Goal: Task Accomplishment & Management: Use online tool/utility

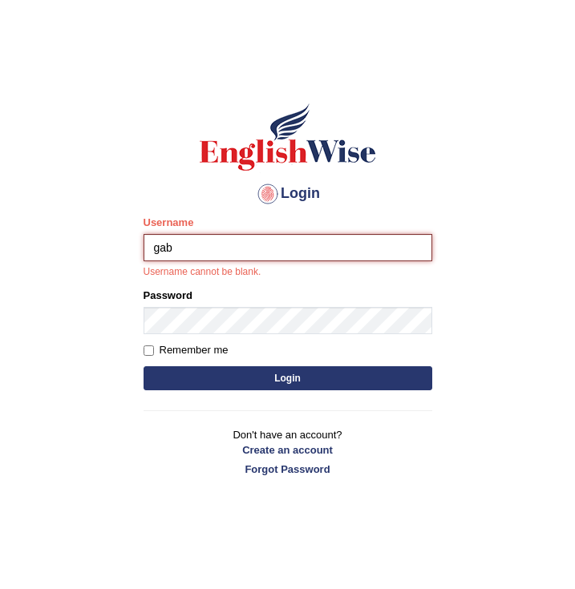
type input "gabriel_05"
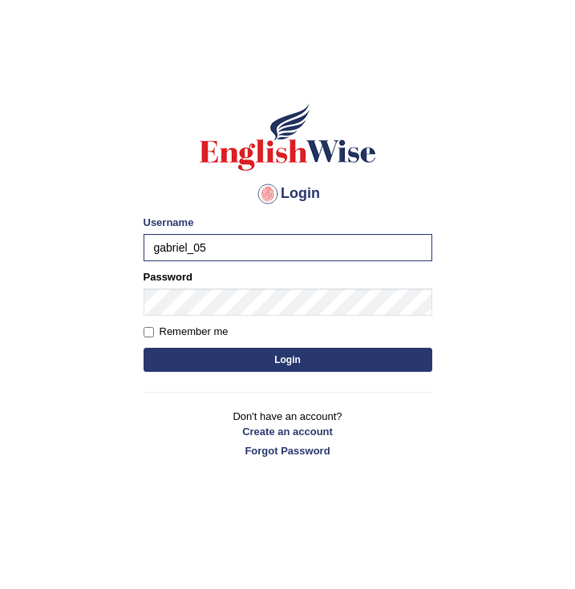
click at [318, 353] on button "Login" at bounding box center [288, 360] width 289 height 24
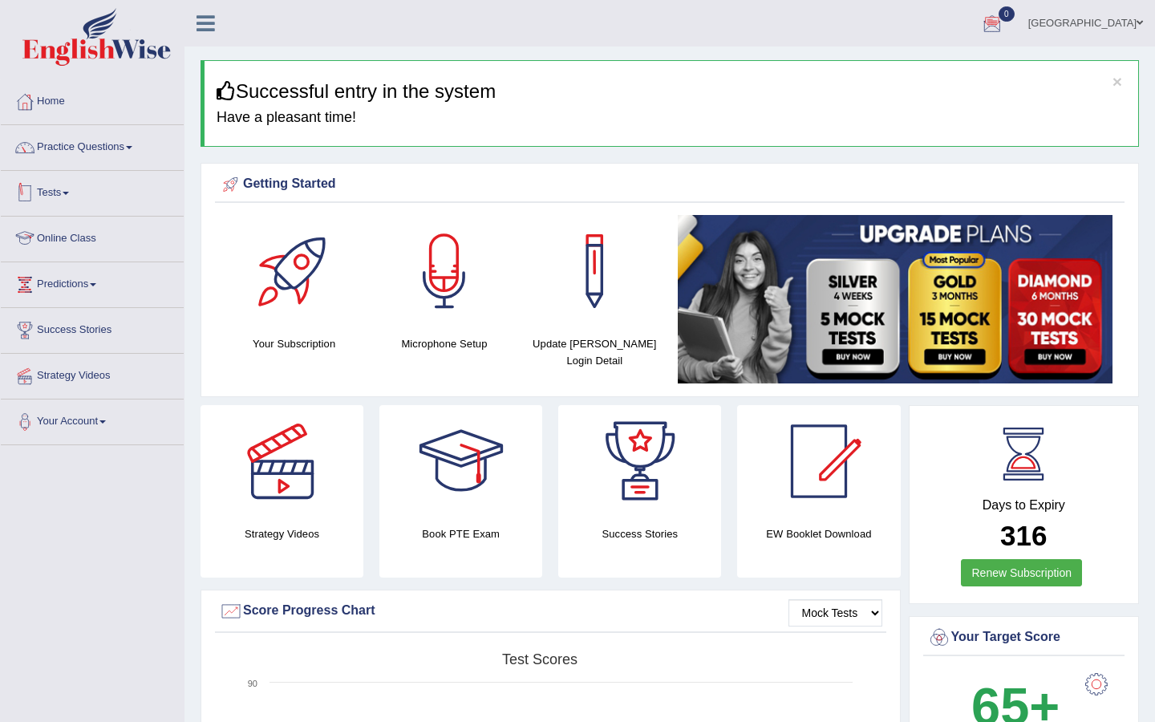
click at [95, 199] on link "Tests" at bounding box center [92, 191] width 183 height 40
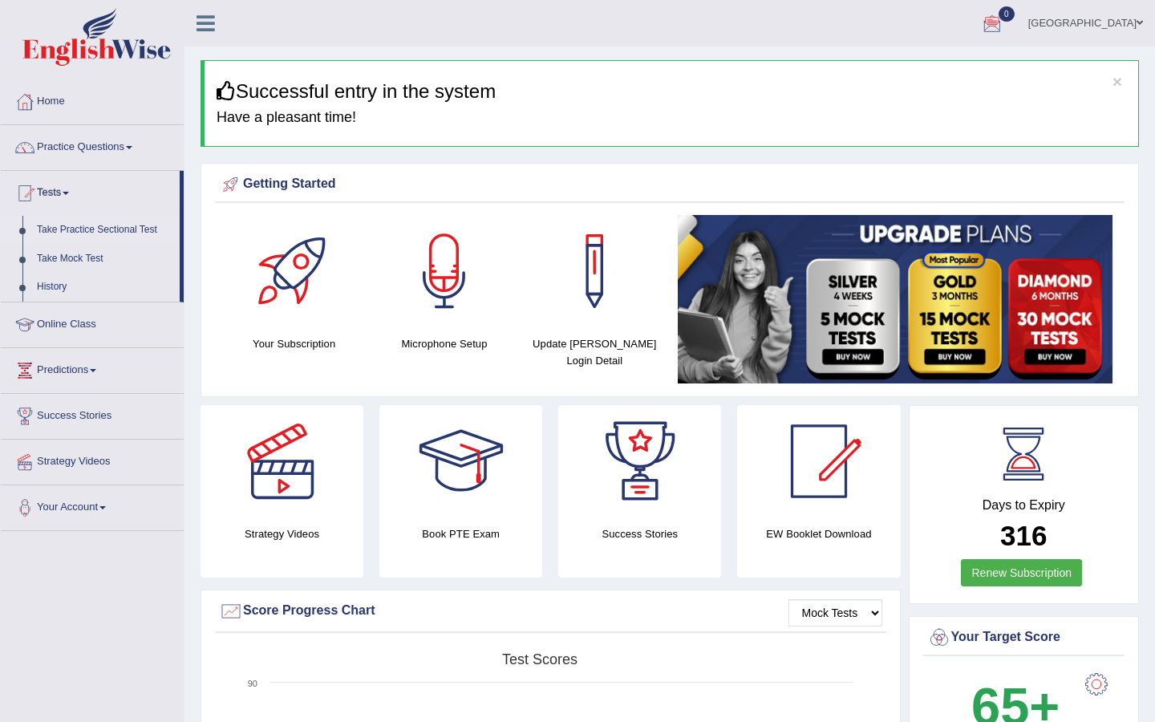
click at [89, 233] on link "Take Practice Sectional Test" at bounding box center [105, 230] width 150 height 29
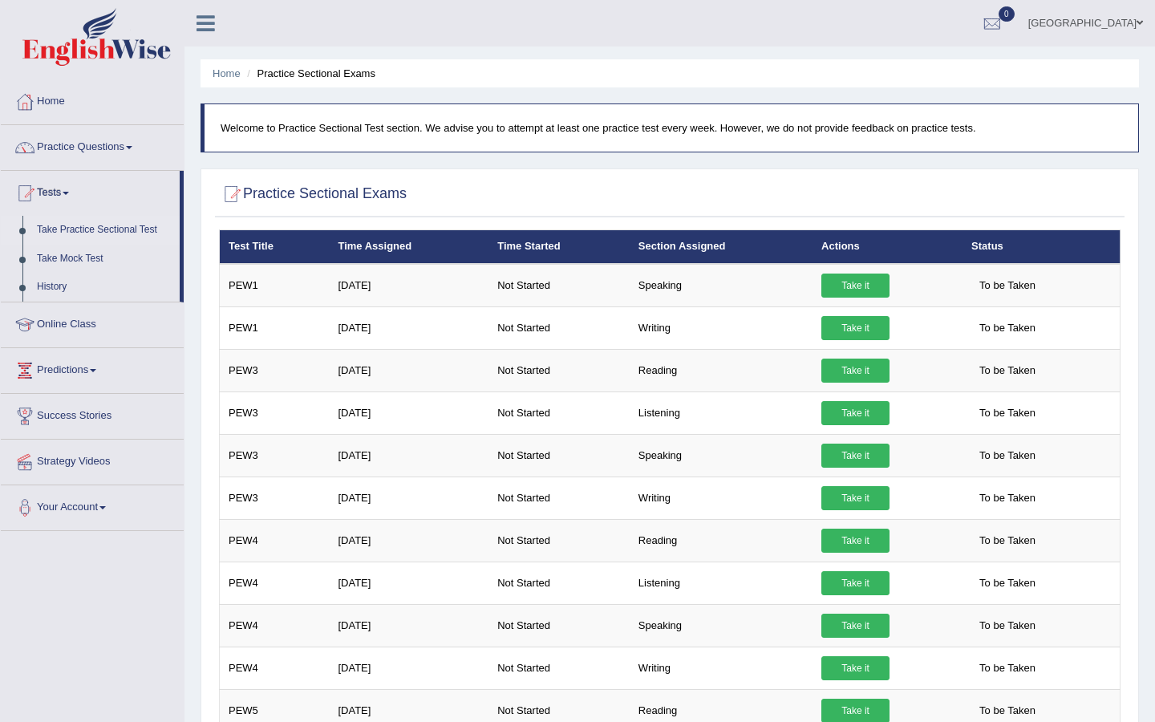
click at [93, 225] on link "Take Practice Sectional Test" at bounding box center [105, 230] width 150 height 29
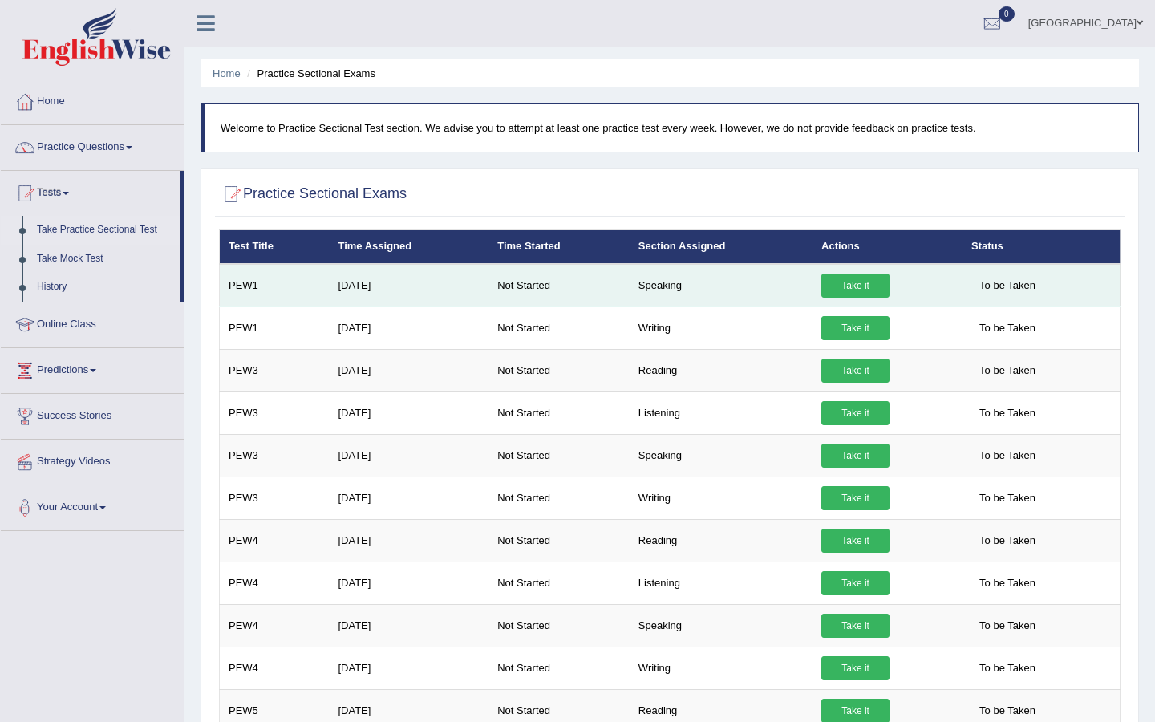
click at [719, 294] on td "Speaking" at bounding box center [721, 285] width 183 height 43
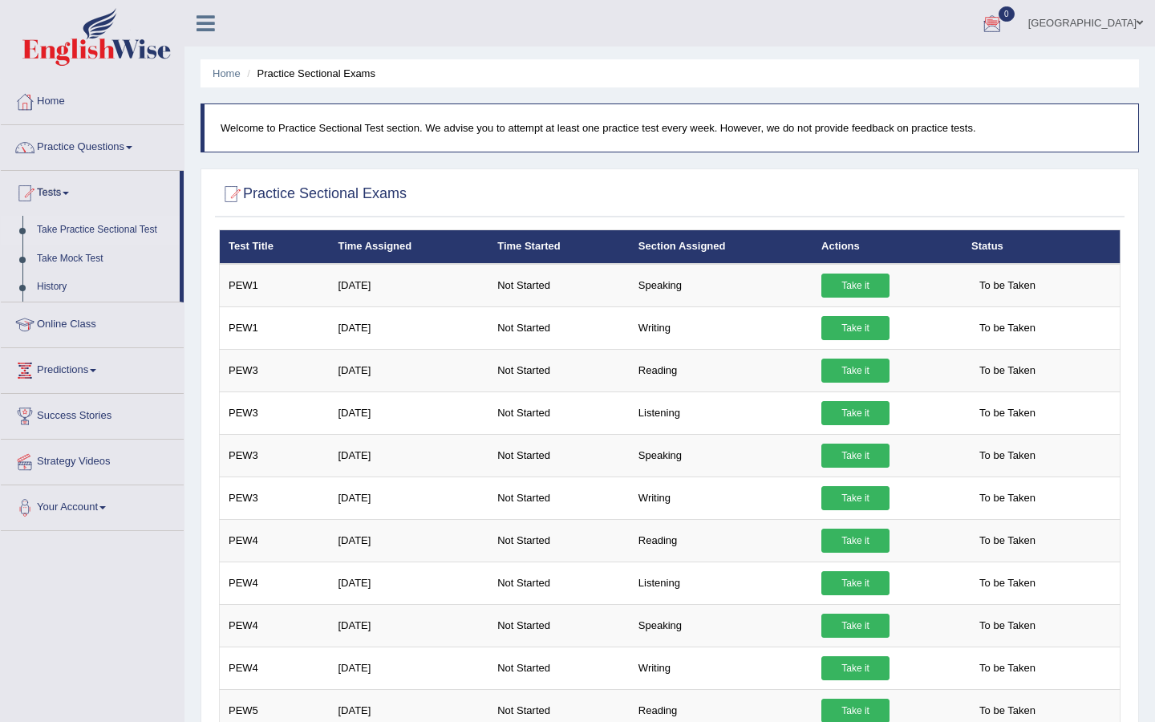
click at [1004, 22] on div at bounding box center [992, 24] width 24 height 24
click at [91, 331] on link "Online Class" at bounding box center [92, 322] width 183 height 40
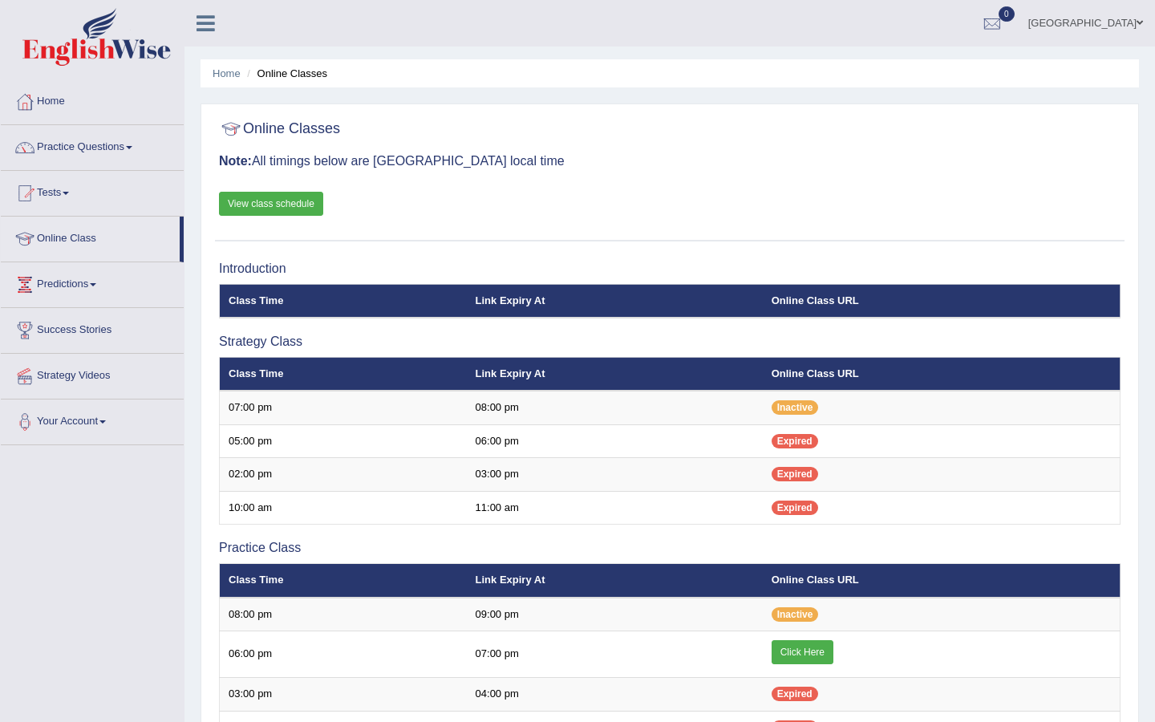
click at [117, 287] on link "Predictions" at bounding box center [92, 282] width 183 height 40
click at [89, 151] on link "Practice Questions" at bounding box center [92, 145] width 183 height 40
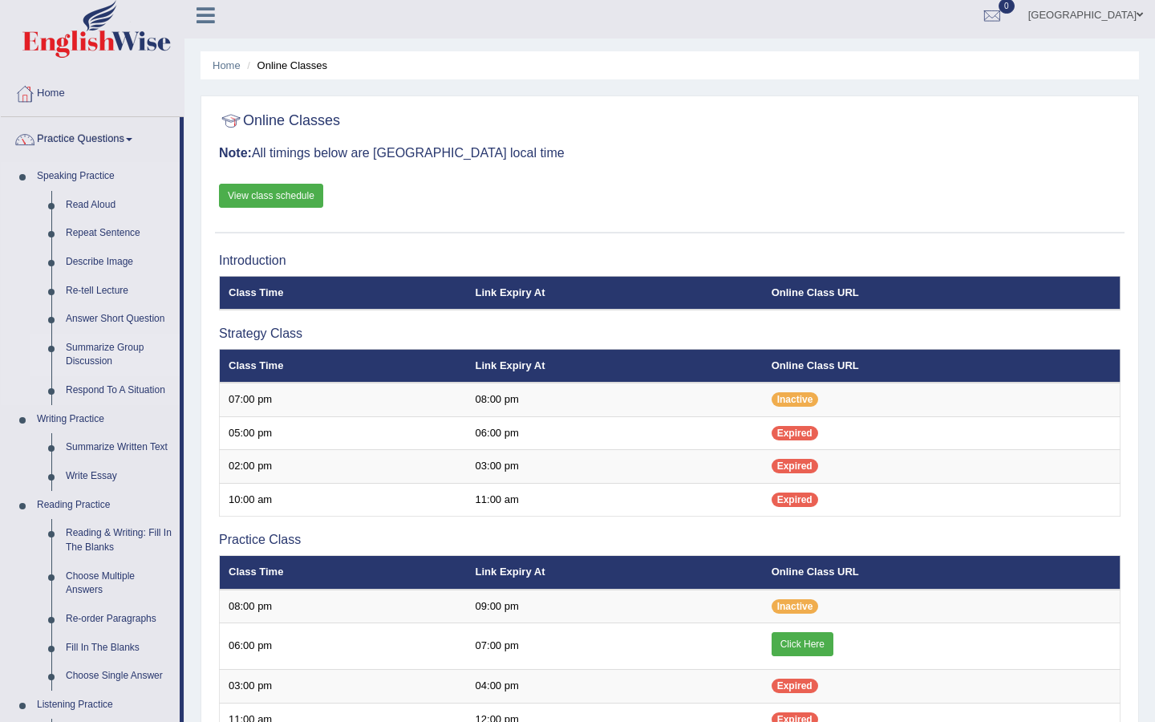
scroll to position [7, 0]
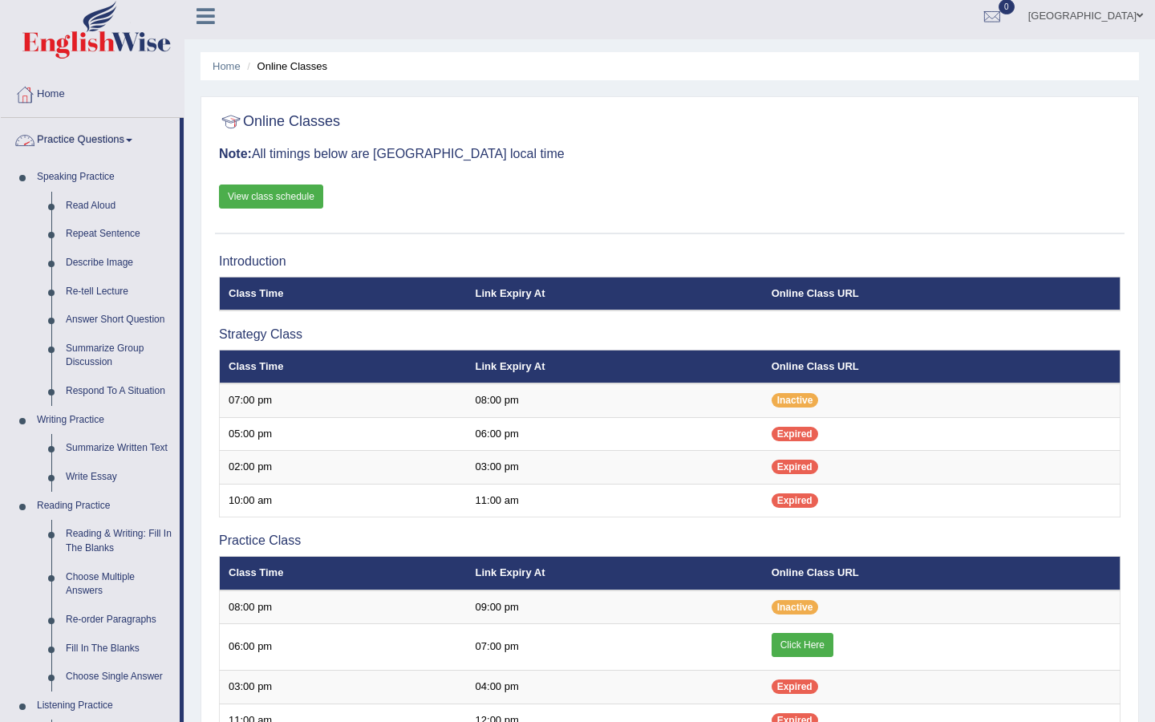
click at [75, 152] on link "Practice Questions" at bounding box center [90, 138] width 179 height 40
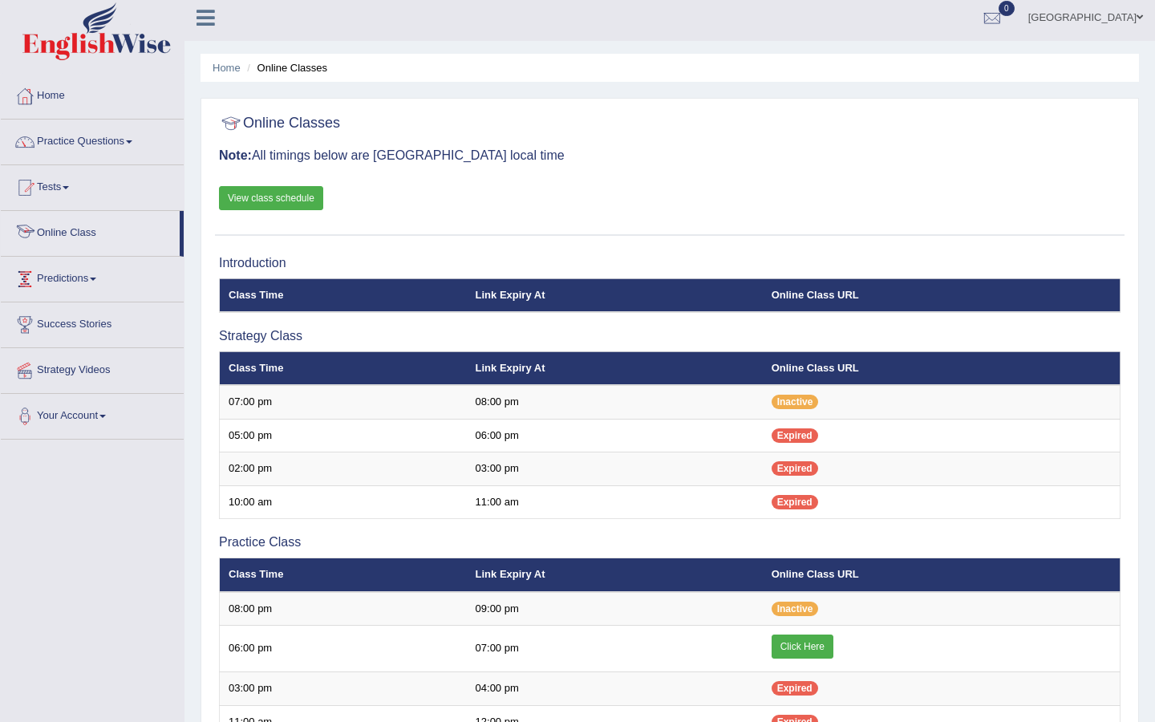
scroll to position [0, 0]
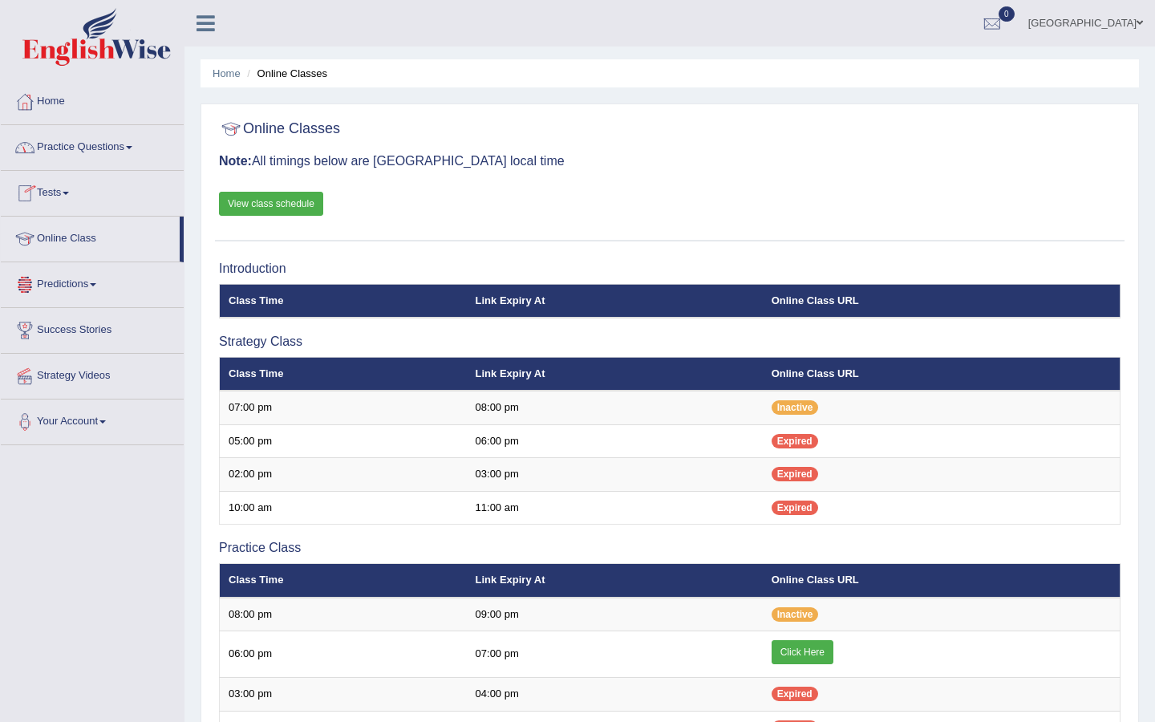
click at [69, 192] on span at bounding box center [66, 193] width 6 height 3
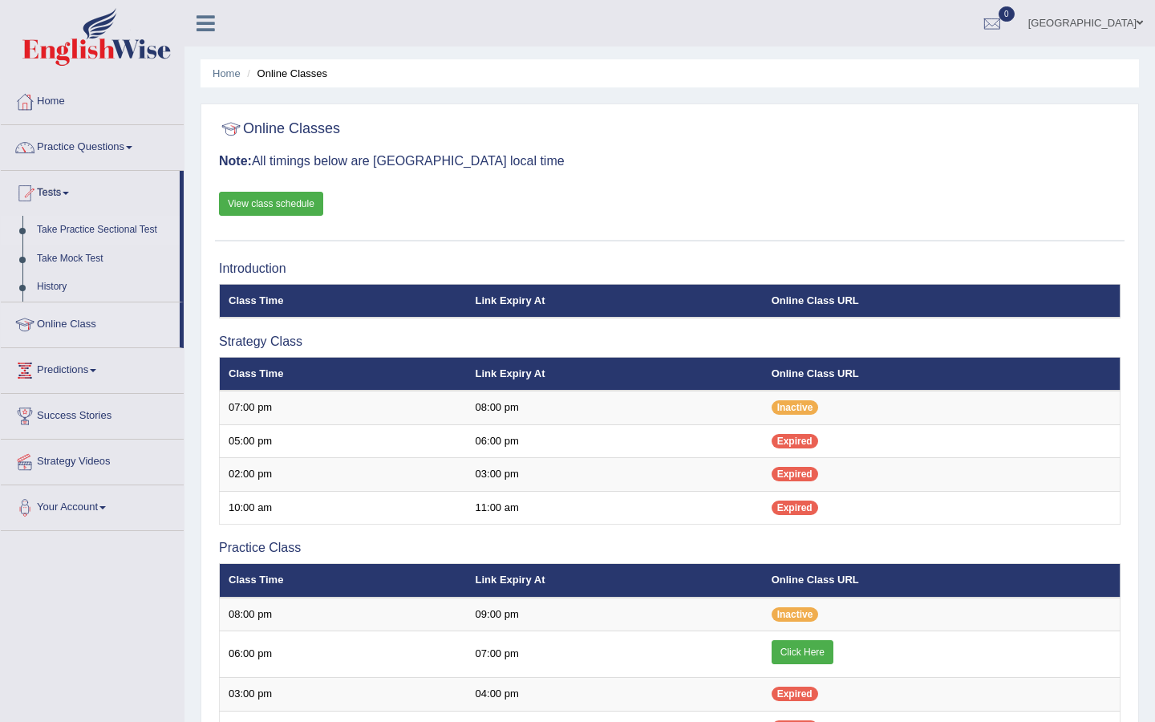
click at [71, 228] on link "Take Practice Sectional Test" at bounding box center [105, 230] width 150 height 29
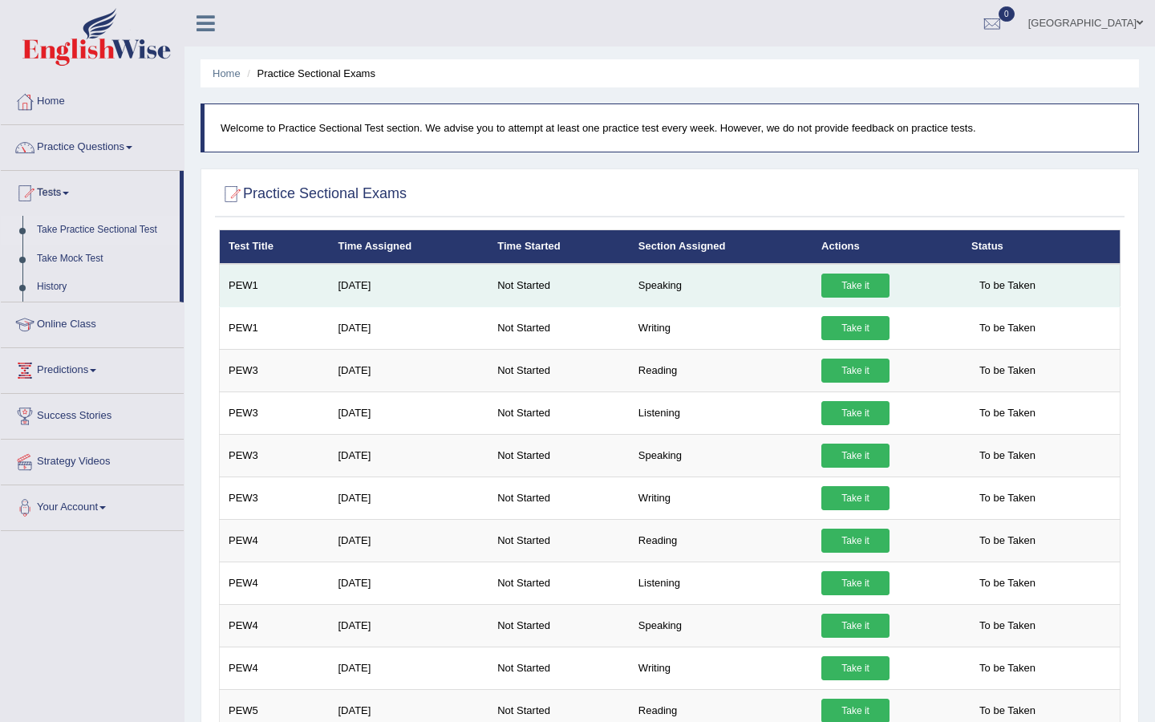
click at [877, 284] on link "Take it" at bounding box center [855, 285] width 68 height 24
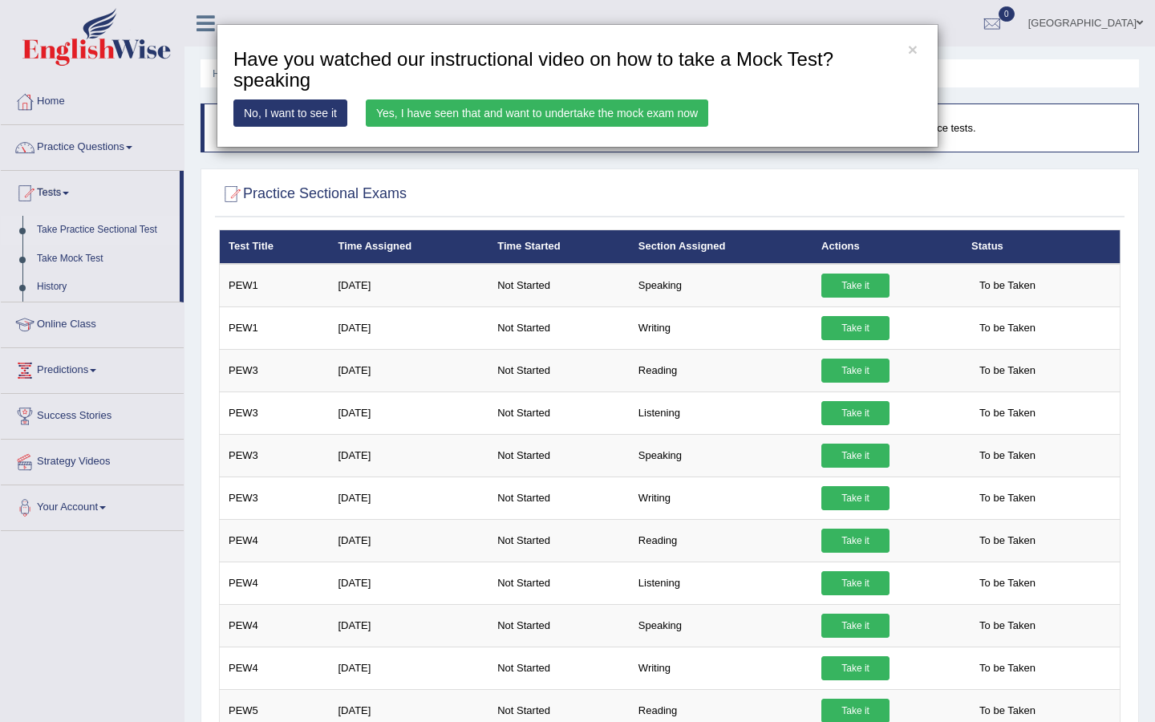
click at [629, 116] on link "Yes, I have seen that and want to undertake the mock exam now" at bounding box center [537, 112] width 342 height 27
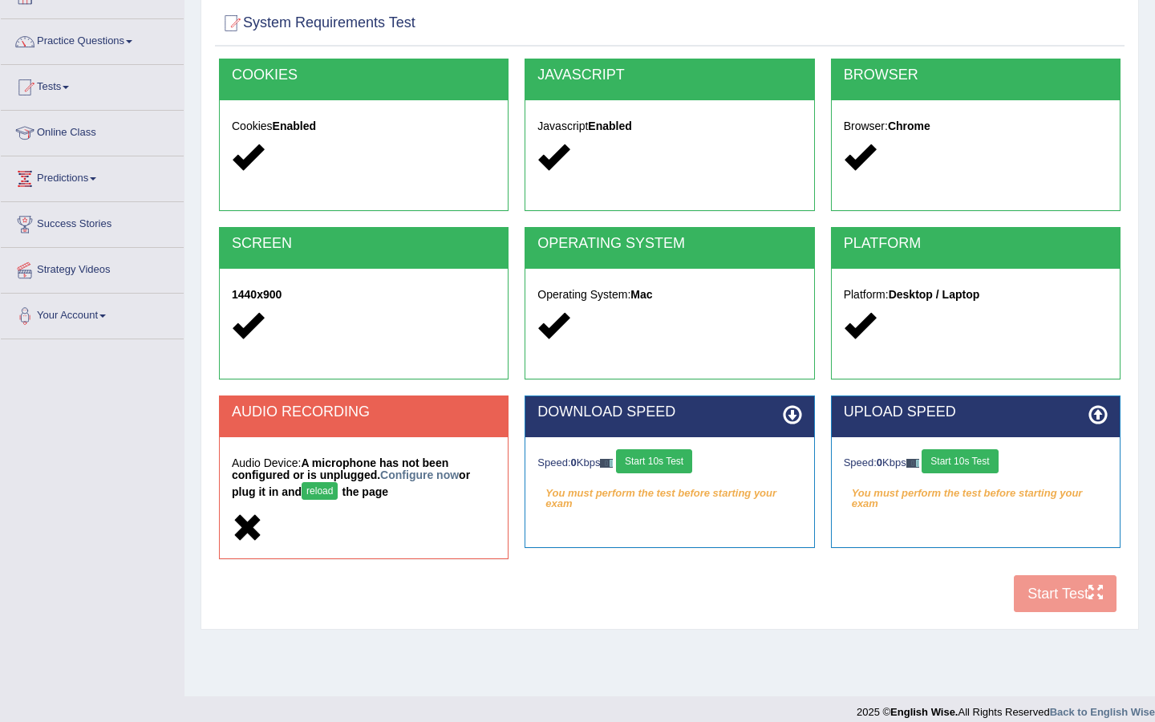
scroll to position [120, 0]
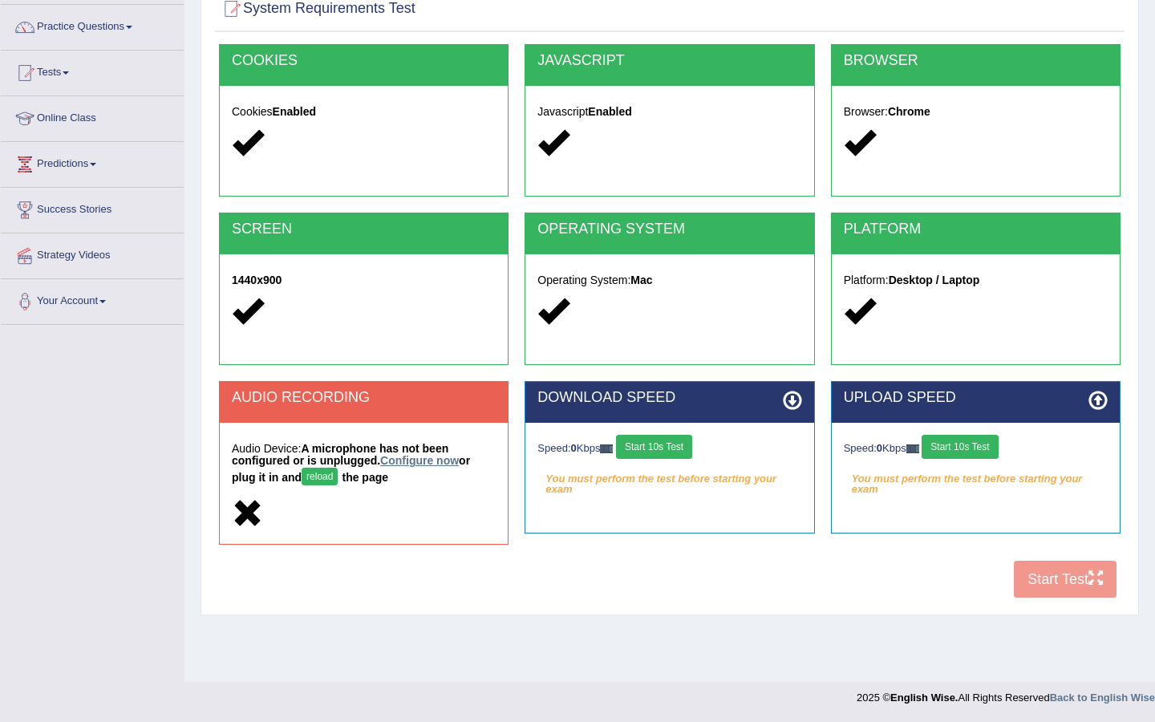
click at [417, 464] on link "Configure now" at bounding box center [419, 460] width 79 height 13
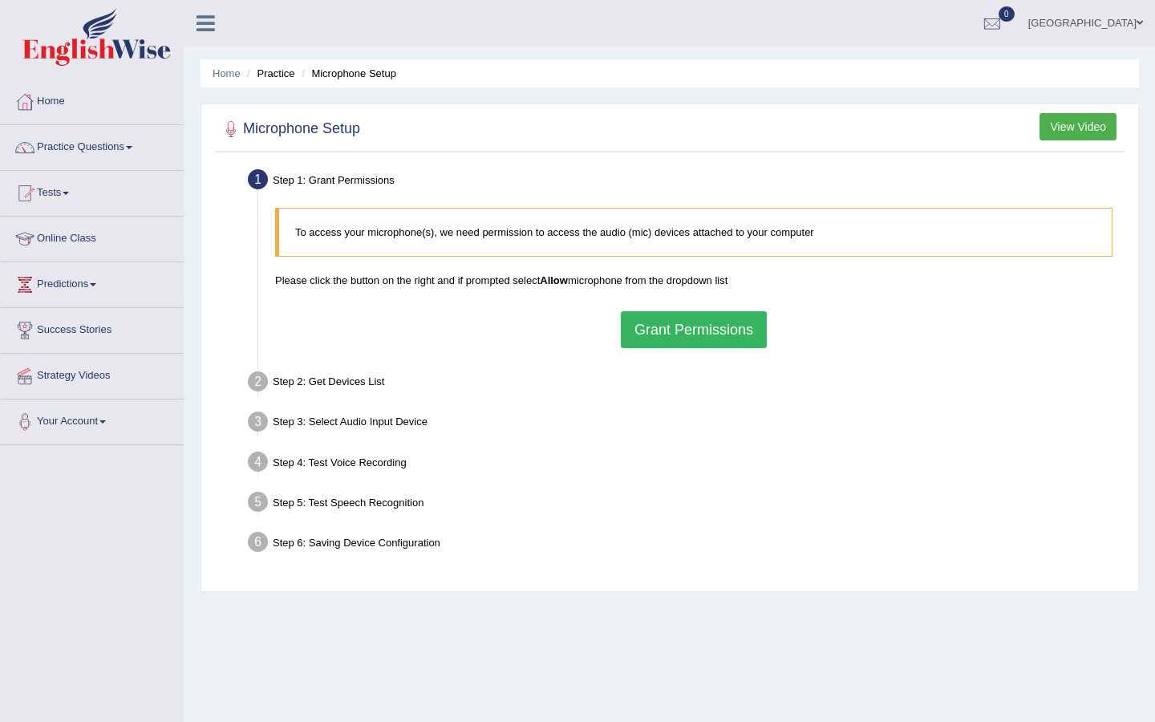
click at [700, 324] on button "Grant Permissions" at bounding box center [694, 329] width 146 height 37
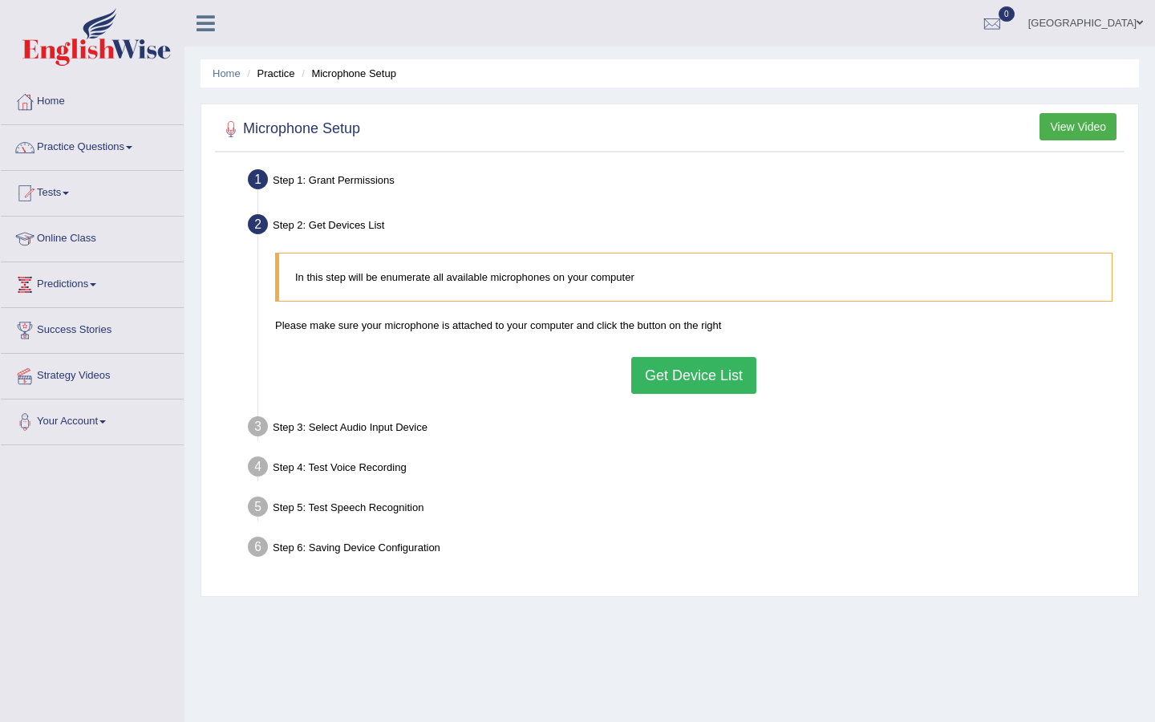
click at [279, 289] on blockquote "In this step will be enumerate all available microphones on your computer" at bounding box center [693, 277] width 837 height 49
click at [673, 386] on button "Get Device List" at bounding box center [693, 375] width 125 height 37
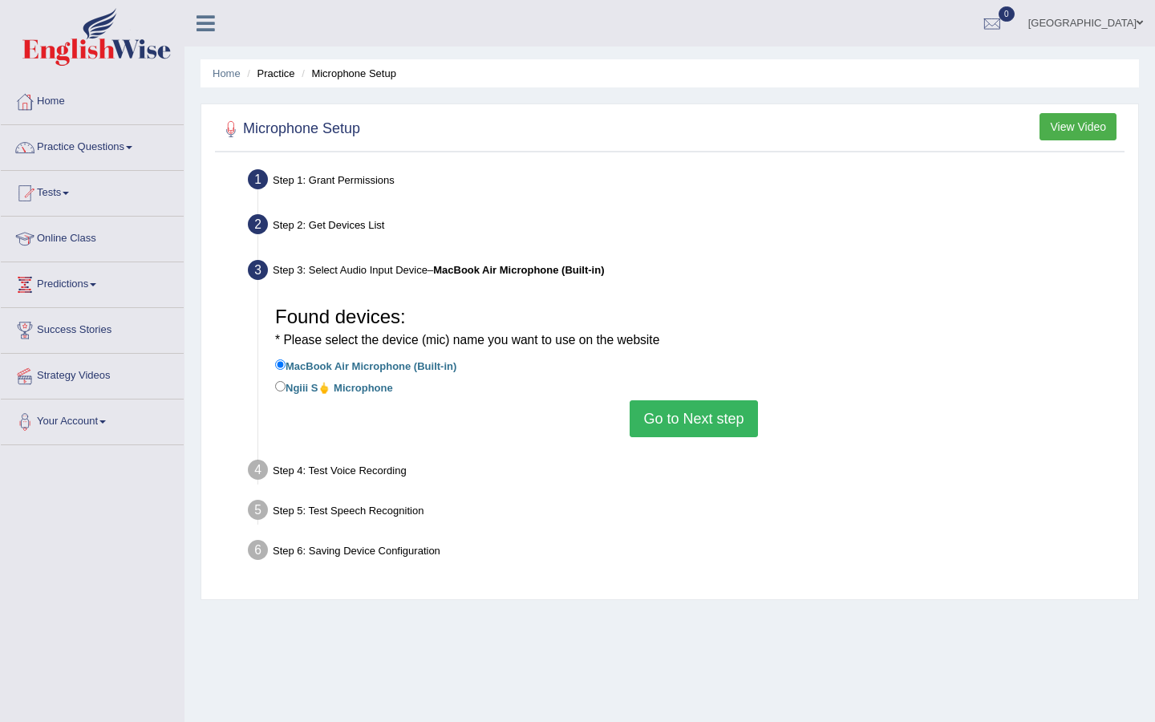
click at [666, 403] on button "Go to Next step" at bounding box center [694, 418] width 128 height 37
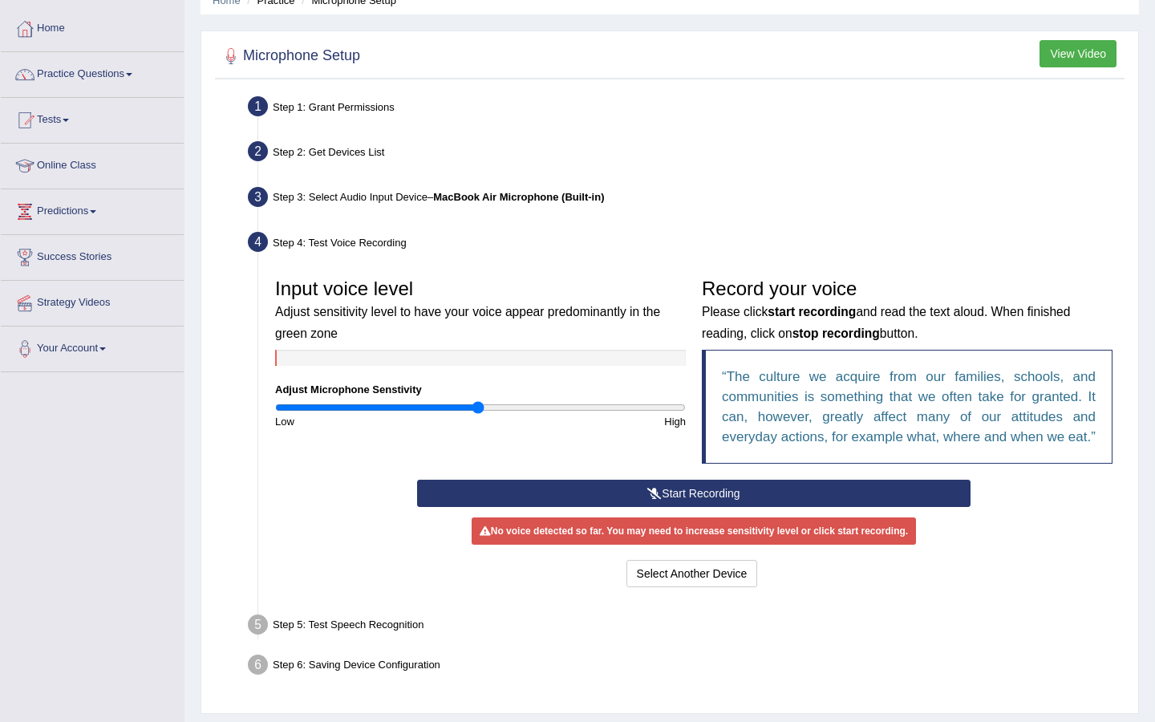
scroll to position [82, 0]
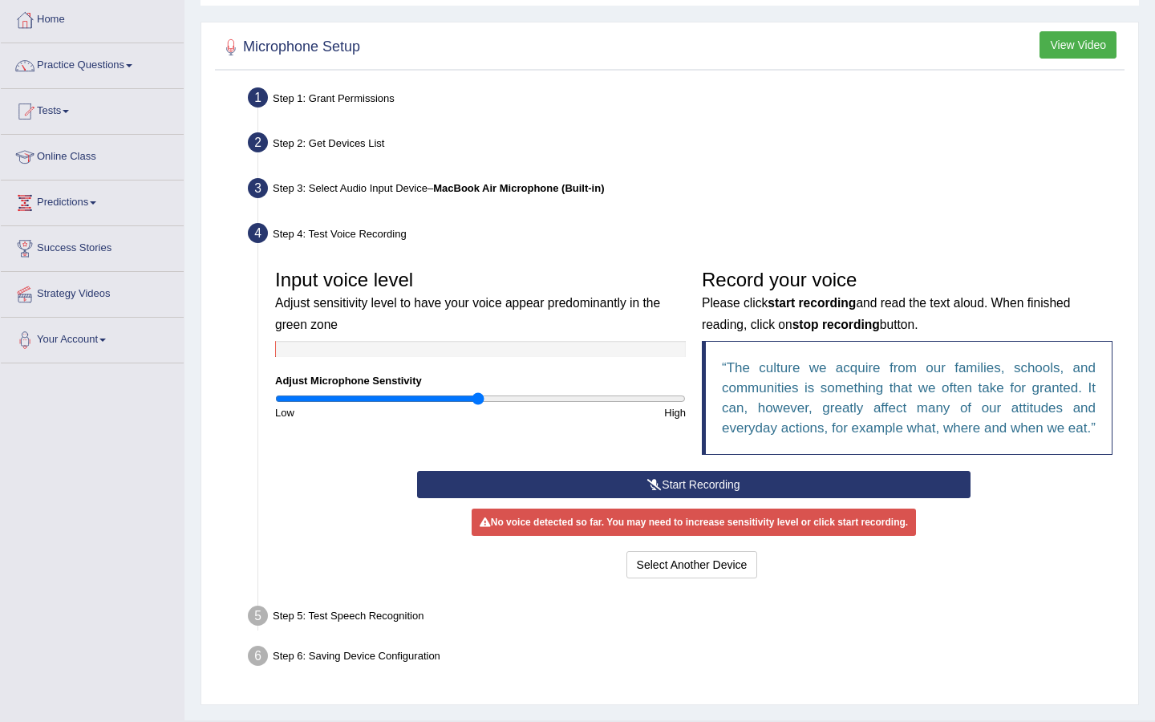
drag, startPoint x: 491, startPoint y: 391, endPoint x: 549, endPoint y: 391, distance: 58.5
click at [549, 391] on div "Input voice level Adjust sensitivity level to have your voice appear predominan…" at bounding box center [480, 340] width 427 height 159
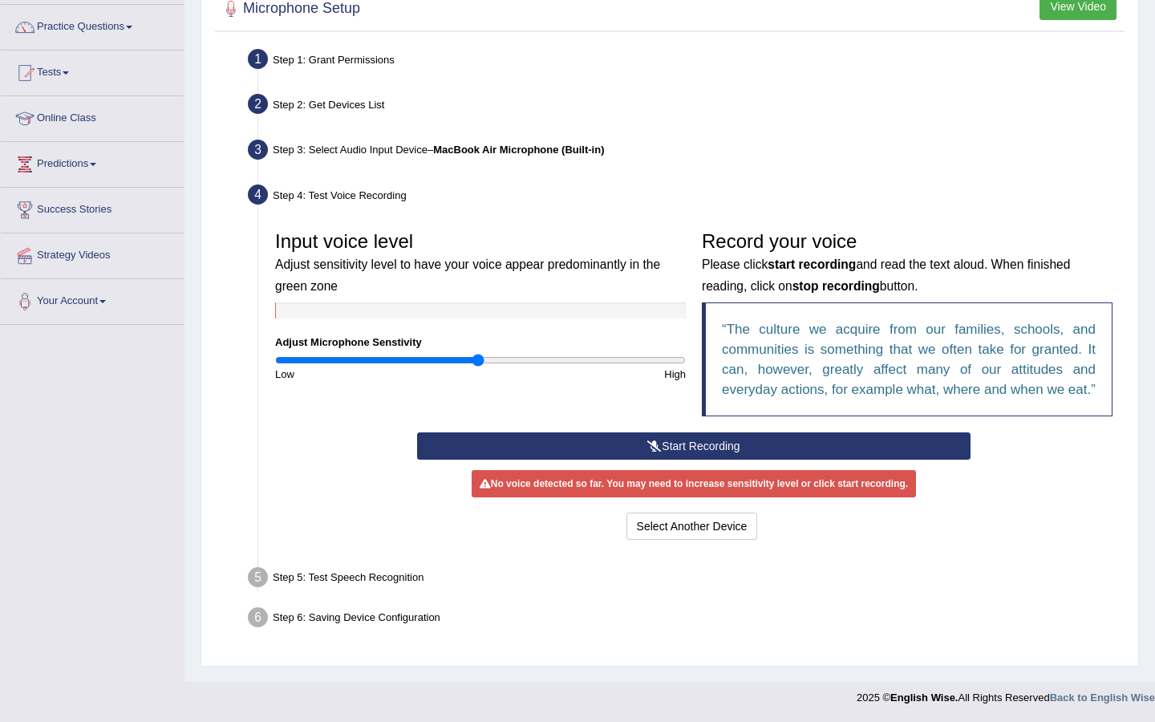
scroll to position [137, 0]
click at [343, 89] on div "Step 2: Get Devices List" at bounding box center [686, 106] width 890 height 35
click at [482, 144] on b "MacBook Air Microphone (Built-in)" at bounding box center [518, 150] width 171 height 12
click at [378, 182] on div "Step 4: Test Voice Recording" at bounding box center [686, 197] width 890 height 35
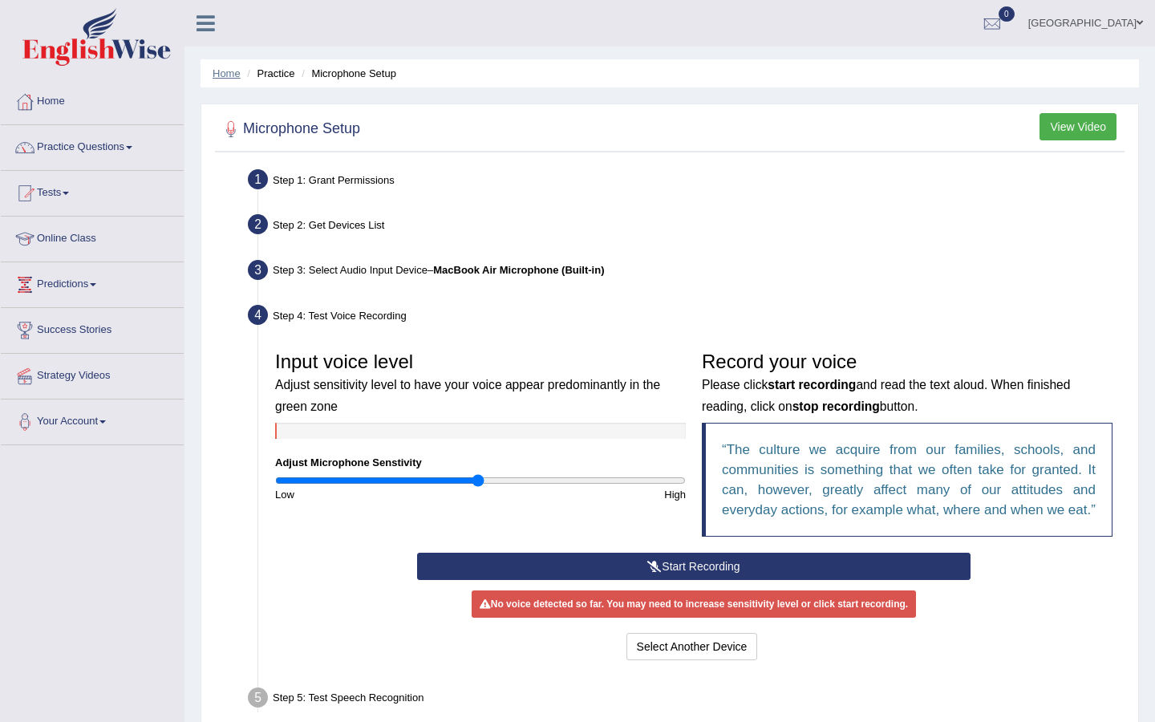
click at [230, 71] on link "Home" at bounding box center [227, 73] width 28 height 12
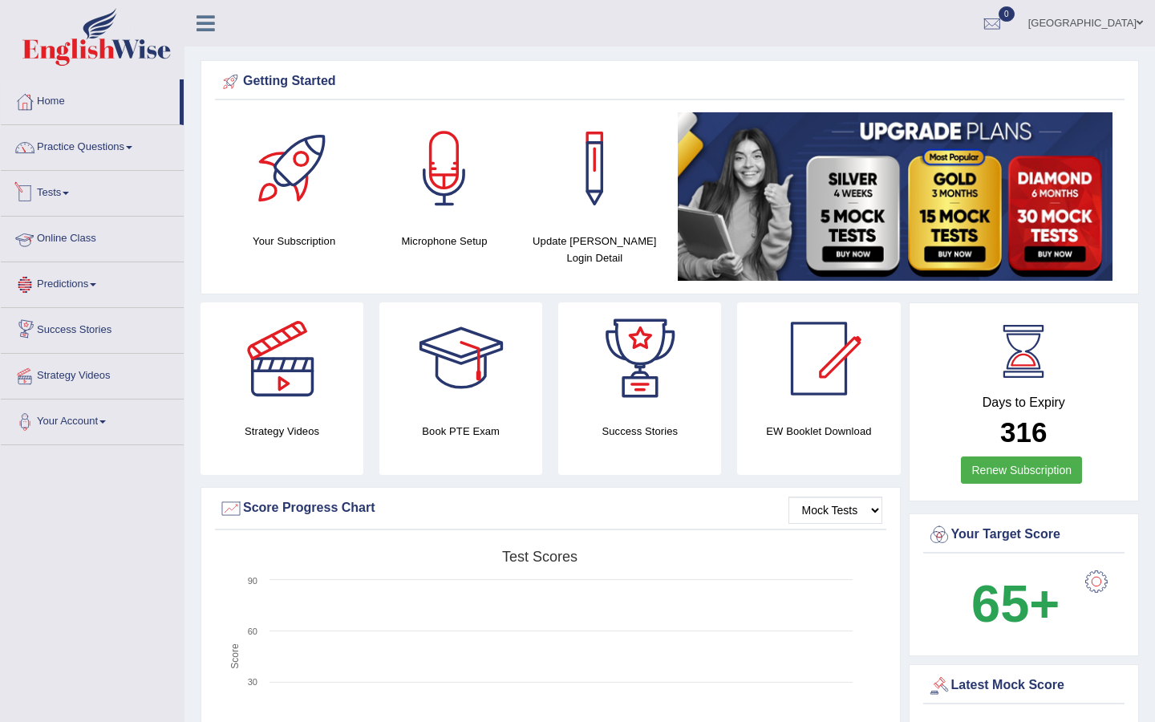
click at [70, 196] on link "Tests" at bounding box center [92, 191] width 183 height 40
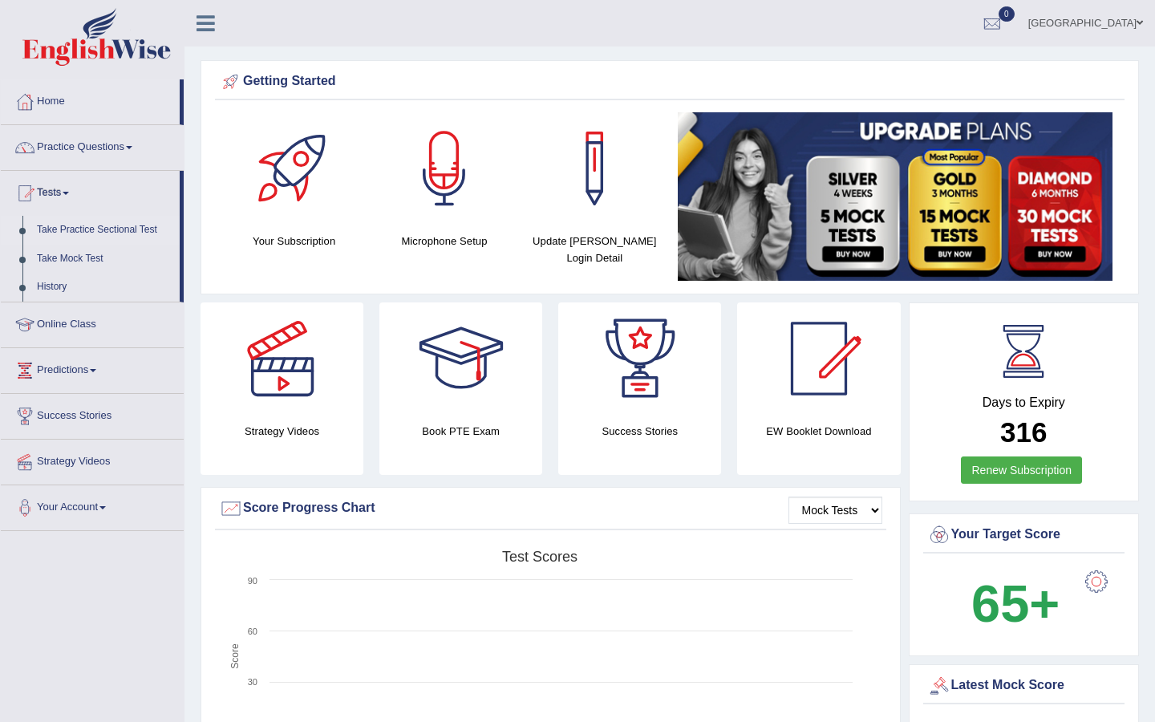
click at [84, 228] on link "Take Practice Sectional Test" at bounding box center [105, 230] width 150 height 29
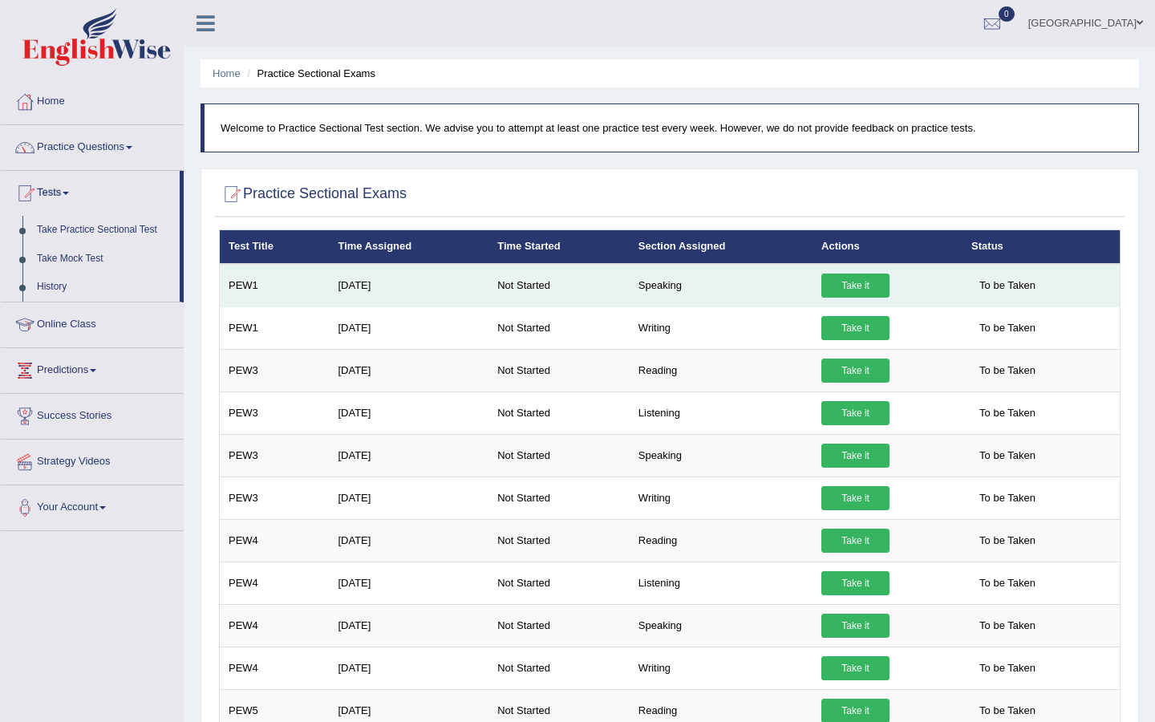
click at [854, 286] on link "Take it" at bounding box center [855, 285] width 68 height 24
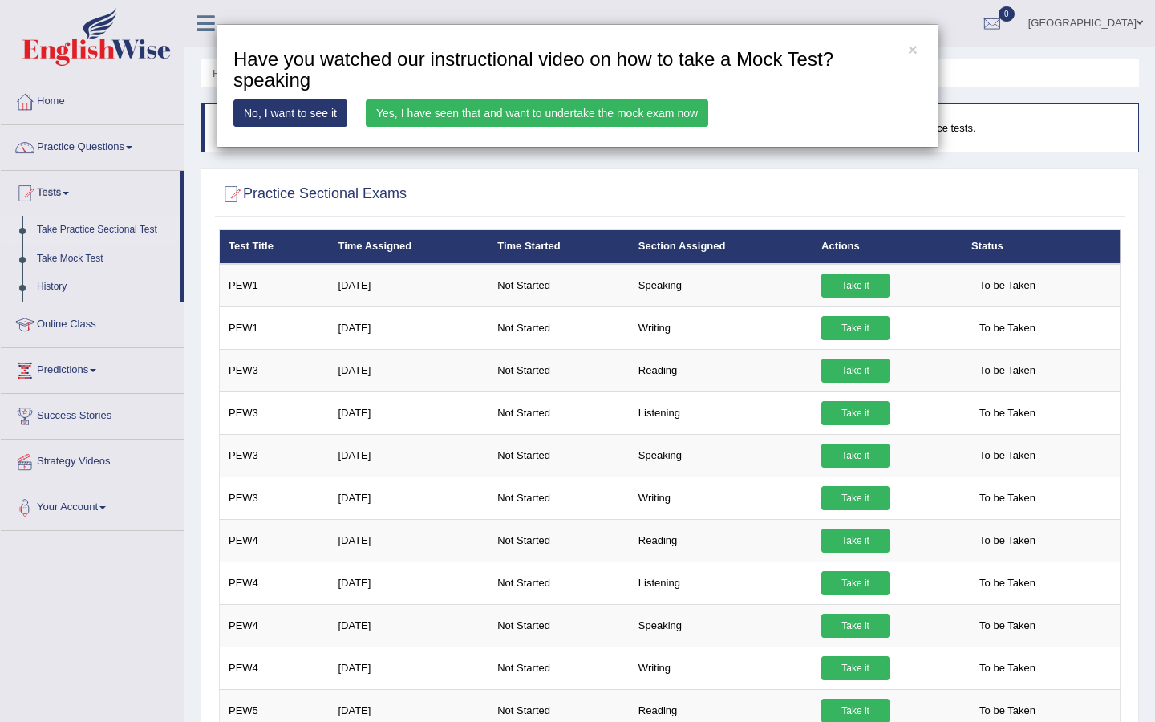
click at [500, 115] on link "Yes, I have seen that and want to undertake the mock exam now" at bounding box center [537, 112] width 342 height 27
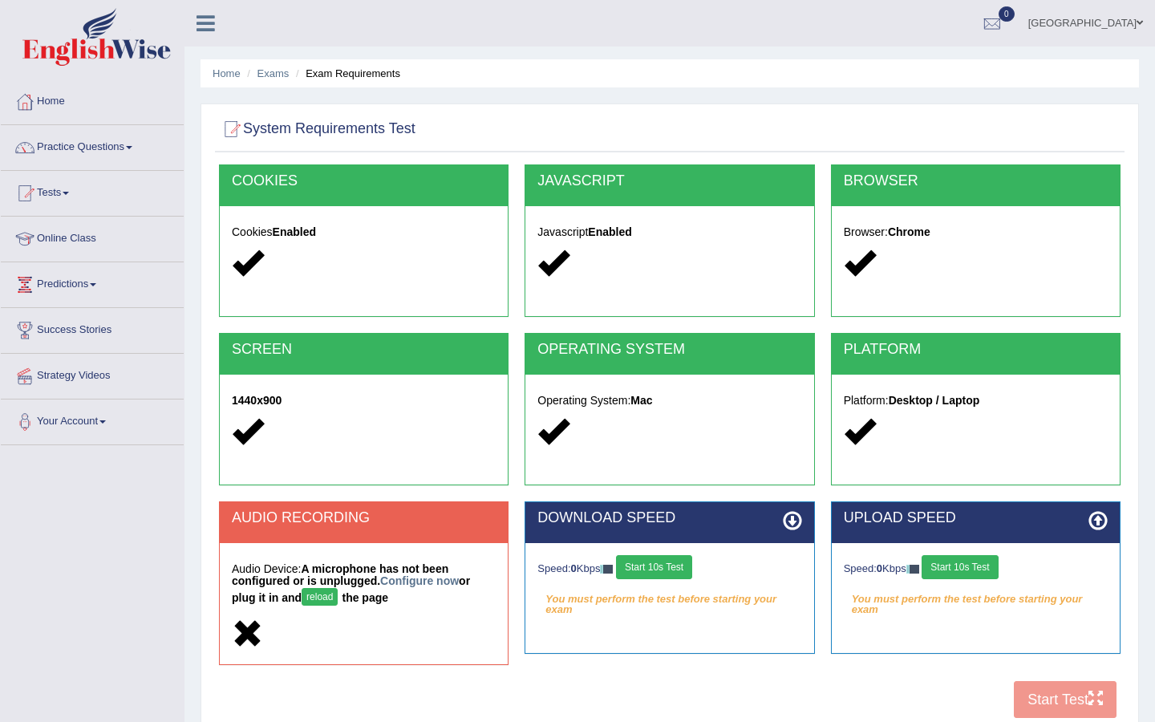
scroll to position [120, 0]
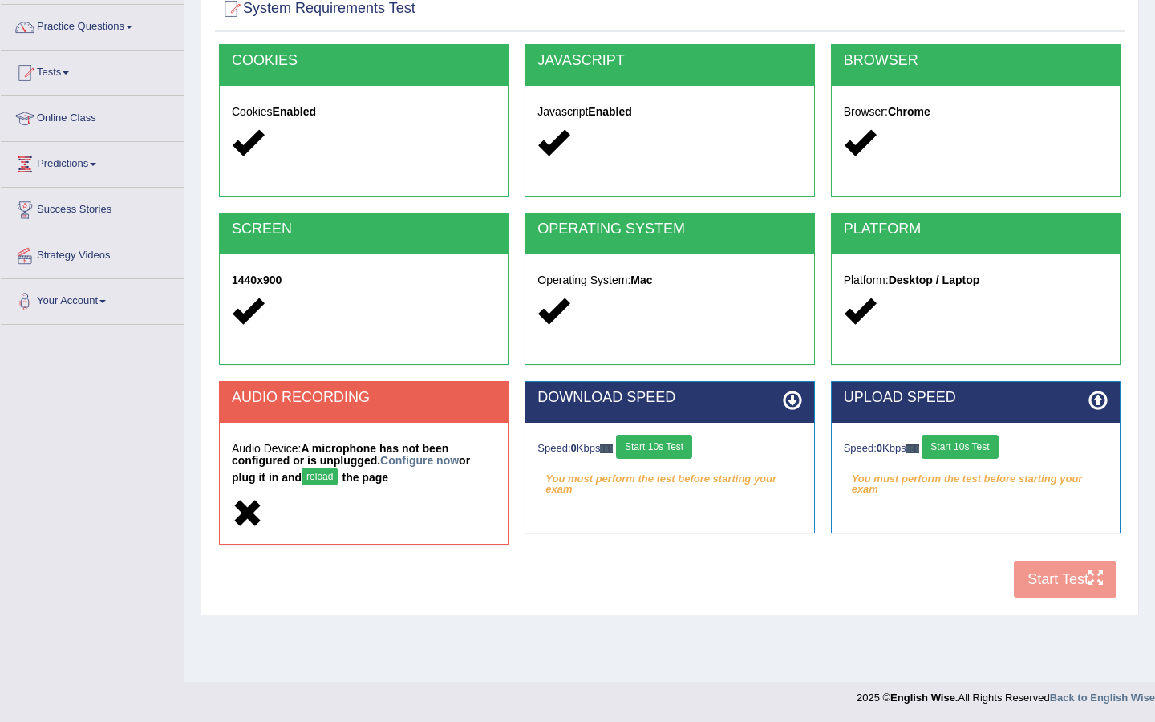
click at [598, 458] on div "Speed: 0 Kbps Start 10s Test" at bounding box center [669, 449] width 264 height 28
click at [645, 447] on button "Start 10s Test" at bounding box center [654, 447] width 76 height 24
click at [944, 442] on button "Start 10s Test" at bounding box center [960, 447] width 76 height 24
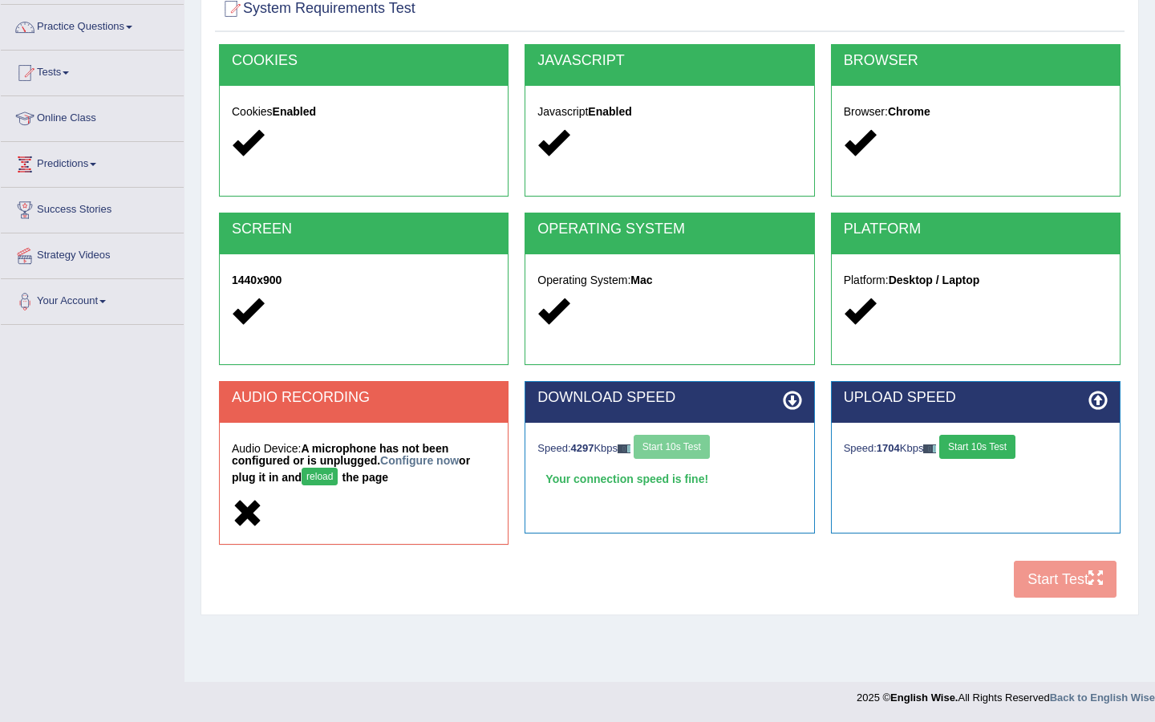
click at [950, 454] on button "Start 10s Test" at bounding box center [977, 447] width 76 height 24
click at [425, 457] on link "Configure now" at bounding box center [419, 460] width 79 height 13
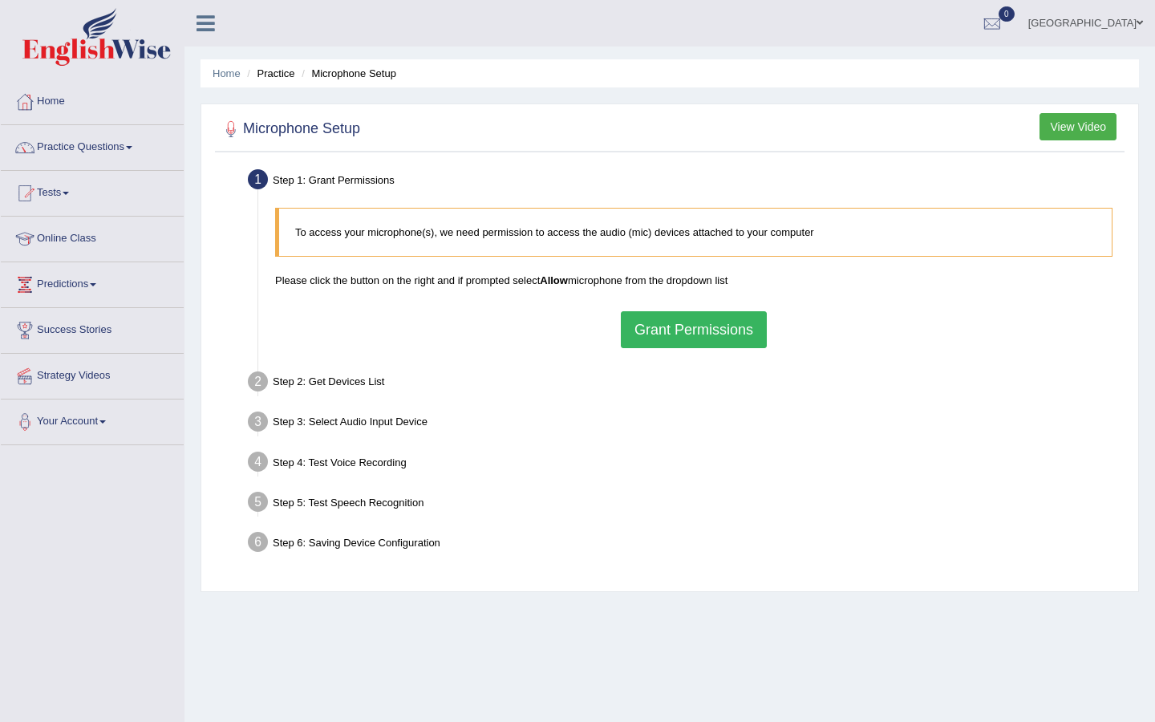
click at [652, 330] on button "Grant Permissions" at bounding box center [694, 329] width 146 height 37
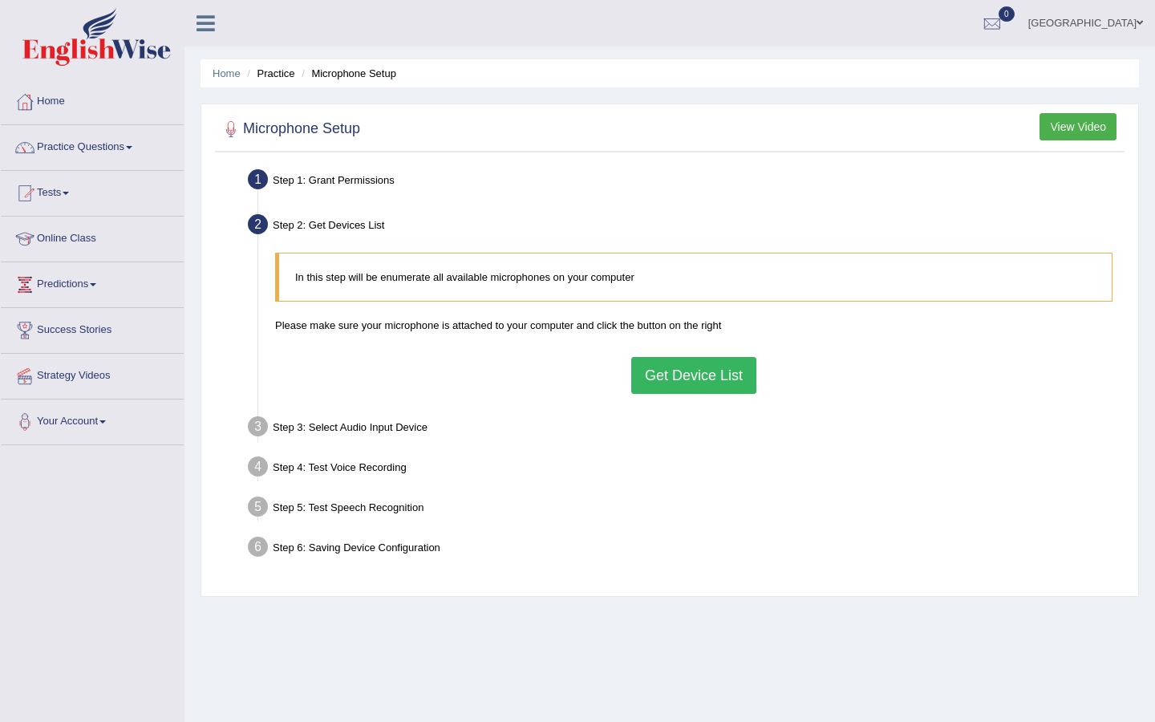
click at [657, 360] on button "Get Device List" at bounding box center [693, 375] width 125 height 37
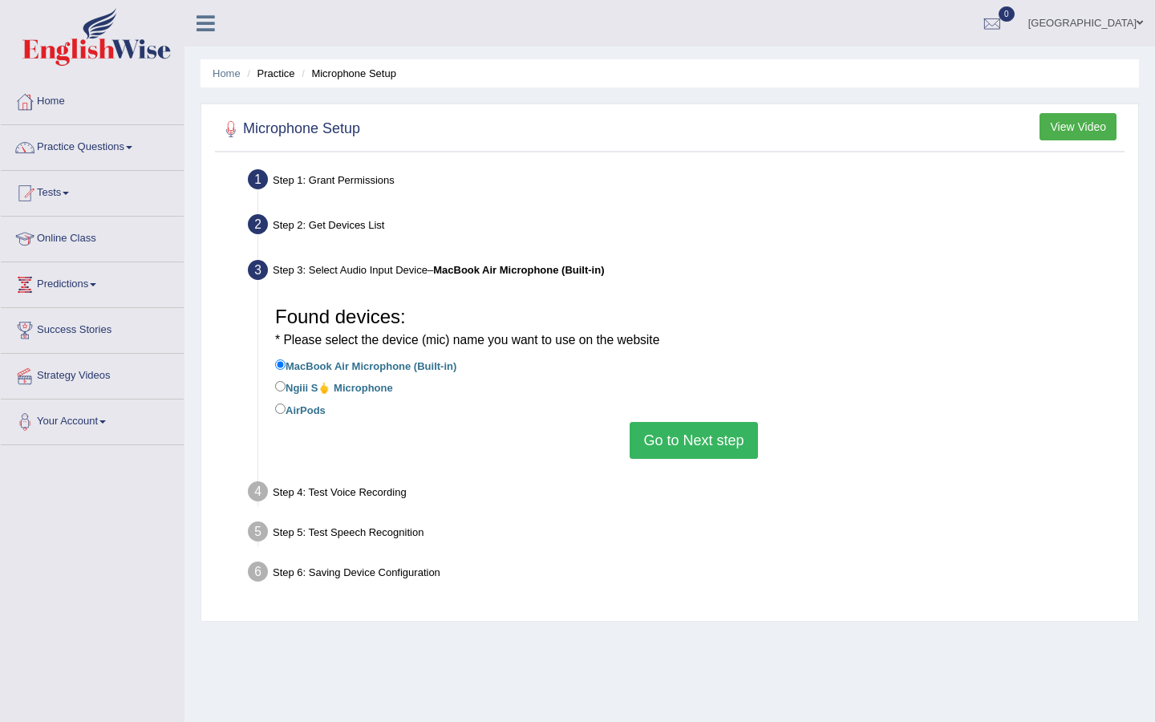
click at [324, 409] on label "AirPods" at bounding box center [300, 409] width 51 height 18
click at [286, 409] on input "AirPods" at bounding box center [280, 408] width 10 height 10
radio input "true"
click at [705, 440] on button "Go to Next step" at bounding box center [694, 440] width 128 height 37
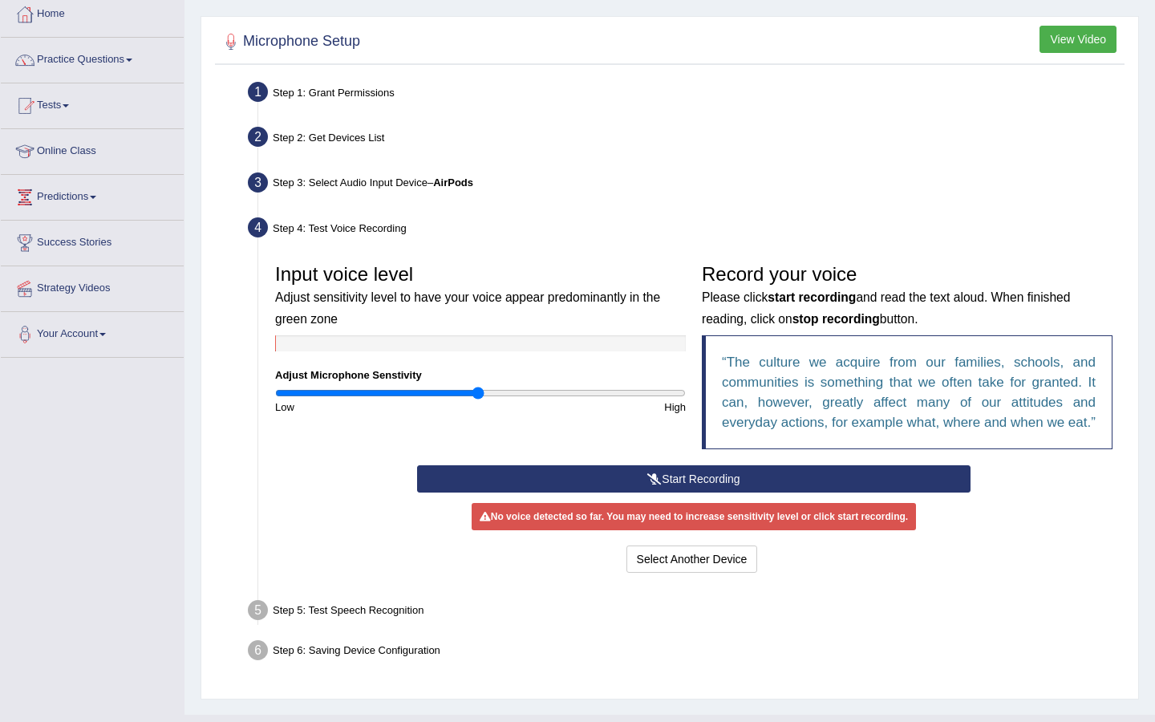
scroll to position [95, 0]
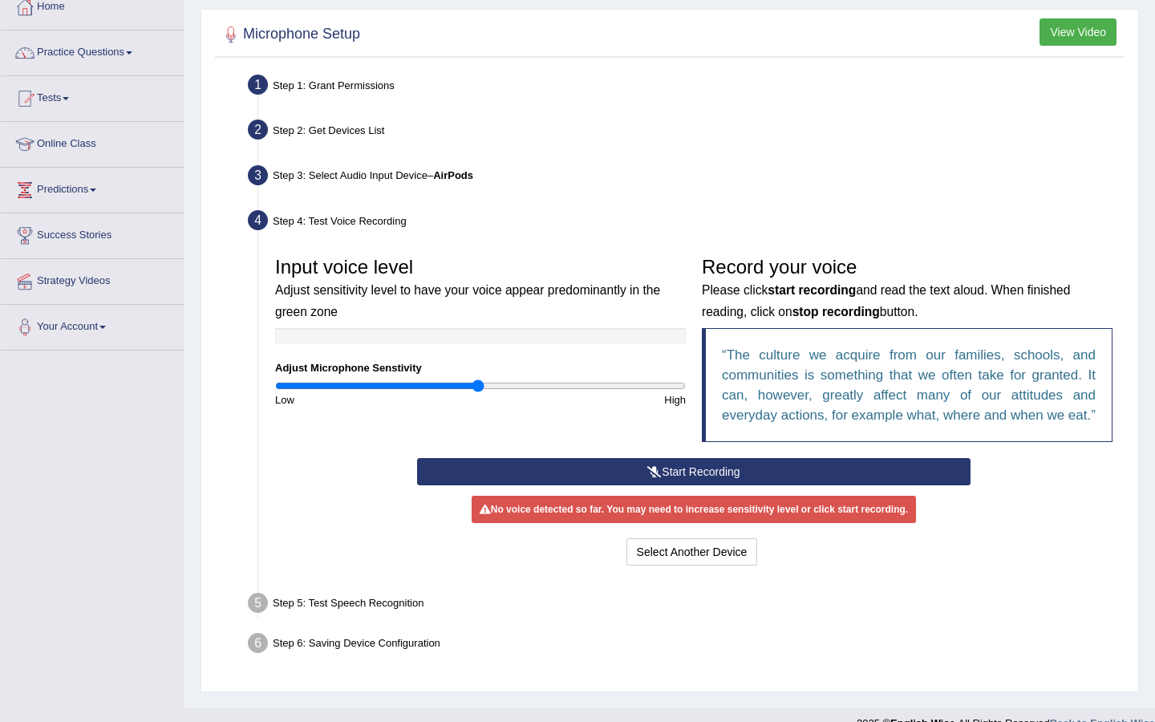
click at [760, 485] on button "Start Recording" at bounding box center [693, 471] width 553 height 27
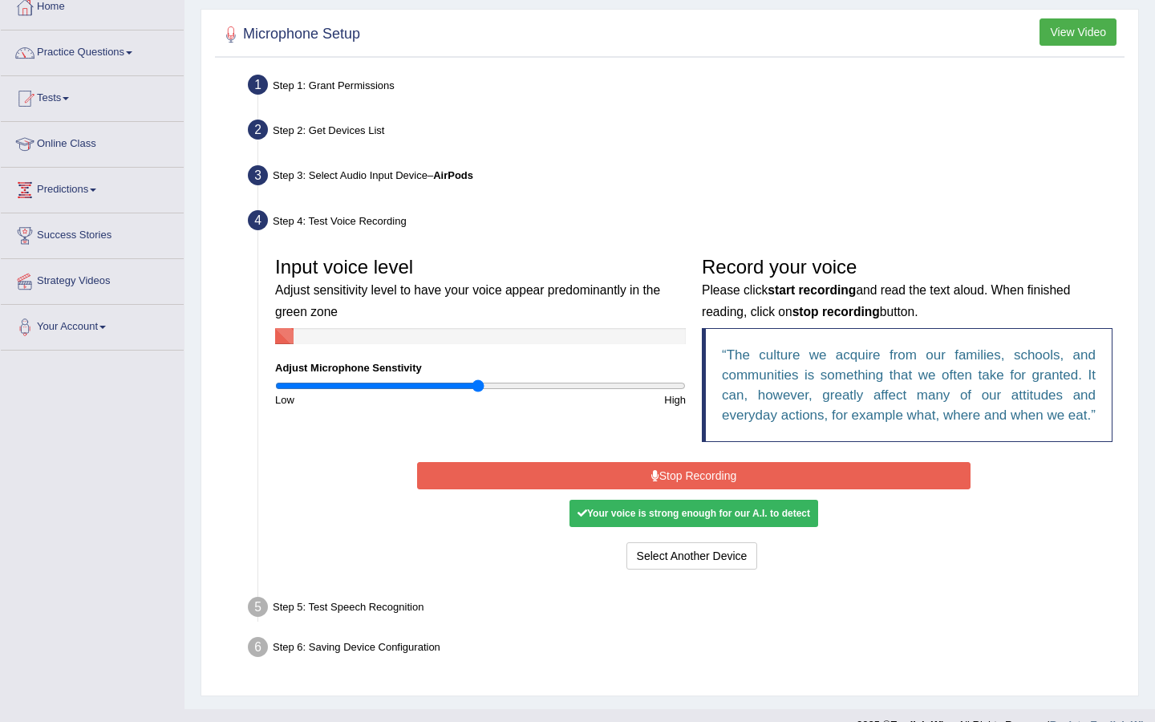
click at [760, 486] on button "Stop Recording" at bounding box center [693, 475] width 553 height 27
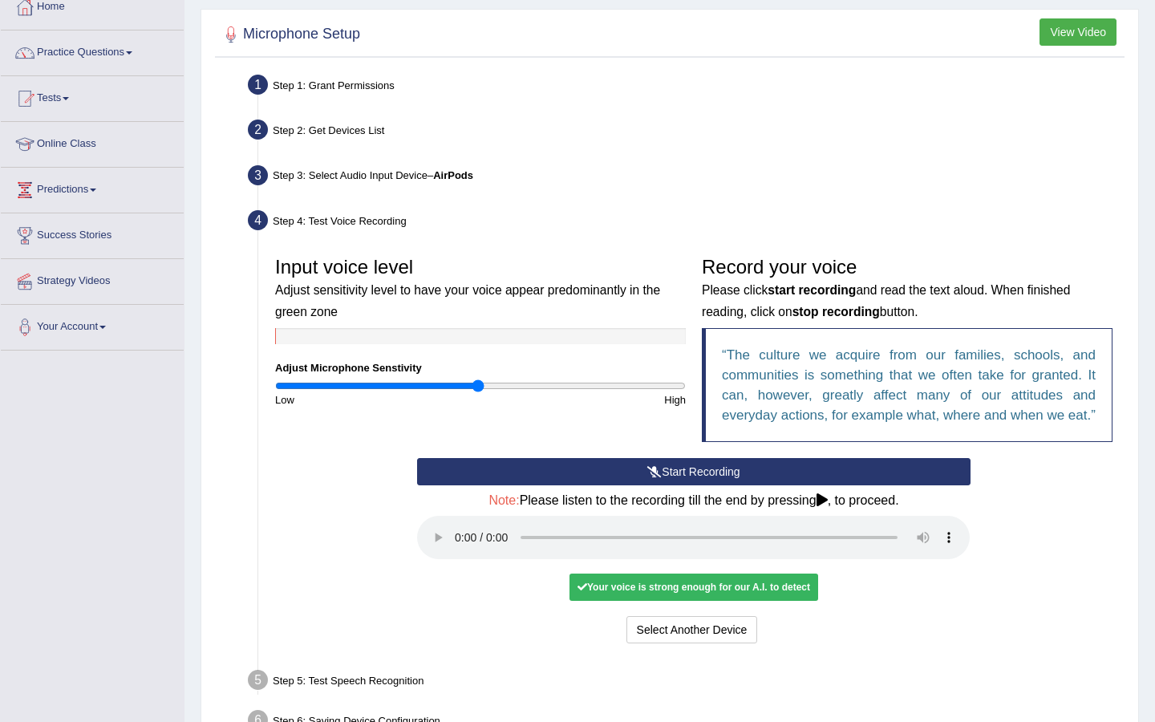
click at [707, 601] on div "Your voice is strong enough for our A.I. to detect" at bounding box center [693, 586] width 249 height 27
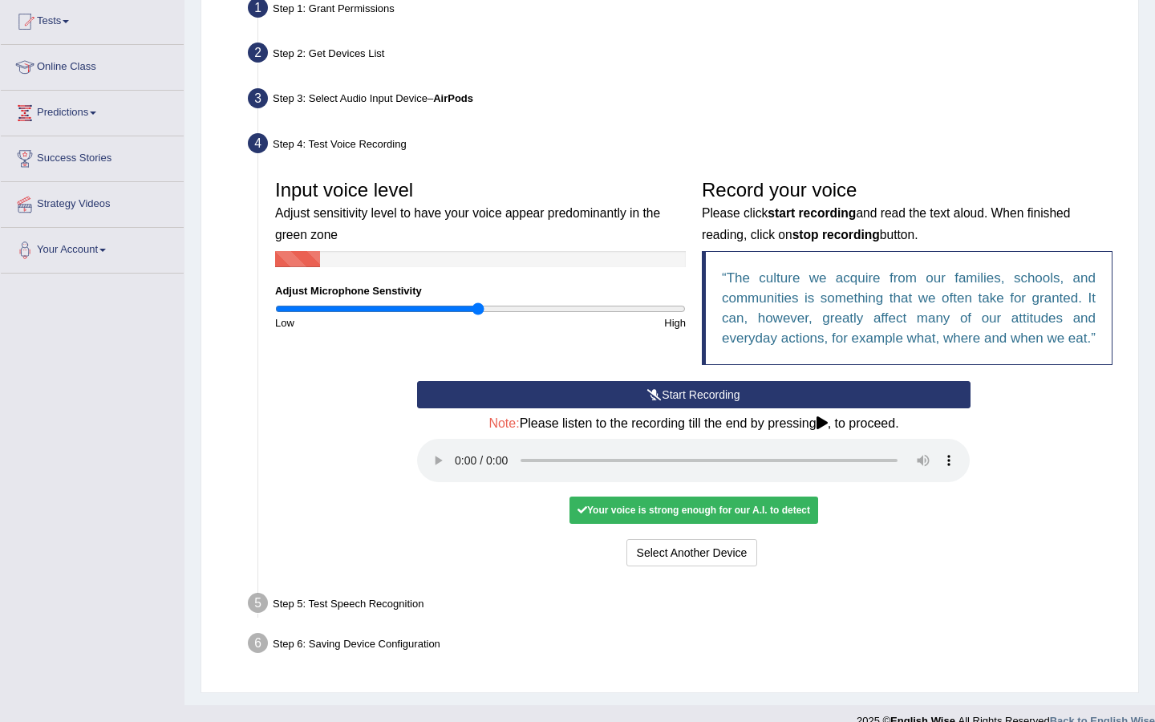
scroll to position [172, 0]
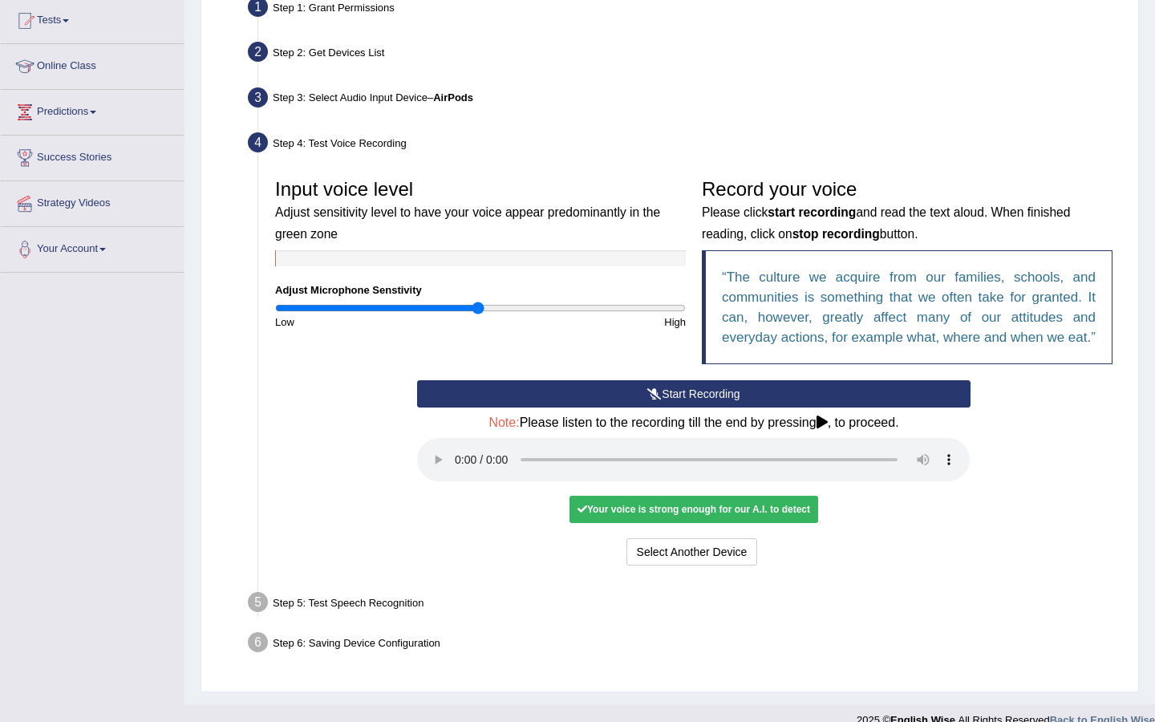
click at [726, 523] on div "Your voice is strong enough for our A.I. to detect" at bounding box center [693, 509] width 249 height 27
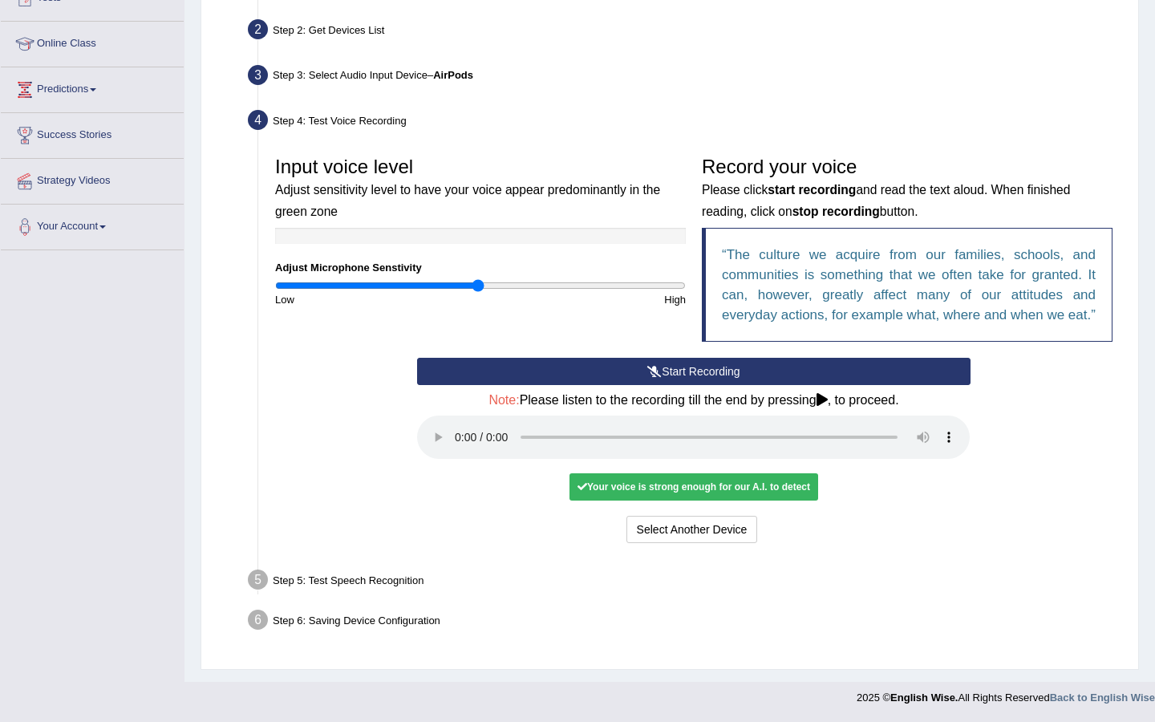
click at [901, 538] on div "Select Another Device Voice is ok. Go to Next step" at bounding box center [693, 531] width 553 height 31
click at [660, 480] on div "Your voice is strong enough for our A.I. to detect" at bounding box center [693, 486] width 249 height 27
click at [431, 576] on div "Step 5: Test Speech Recognition" at bounding box center [686, 582] width 890 height 35
click at [347, 582] on div "Step 5: Test Speech Recognition" at bounding box center [686, 582] width 890 height 35
click at [728, 528] on button "Select Another Device" at bounding box center [692, 529] width 132 height 27
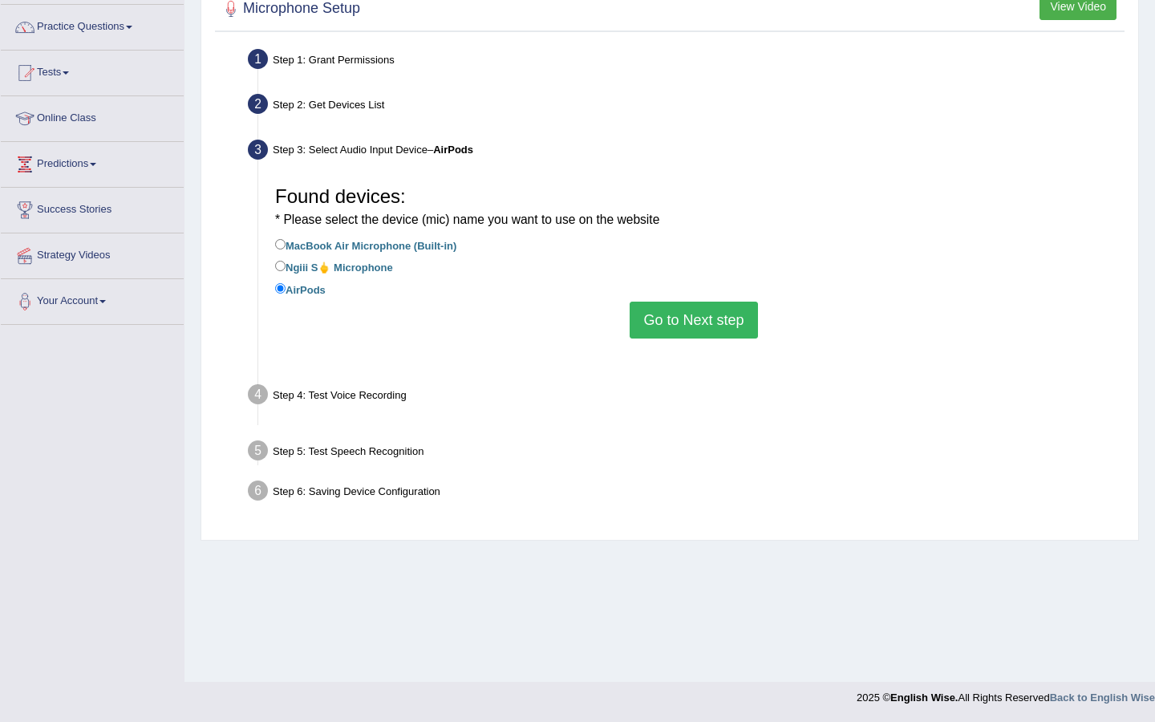
scroll to position [120, 0]
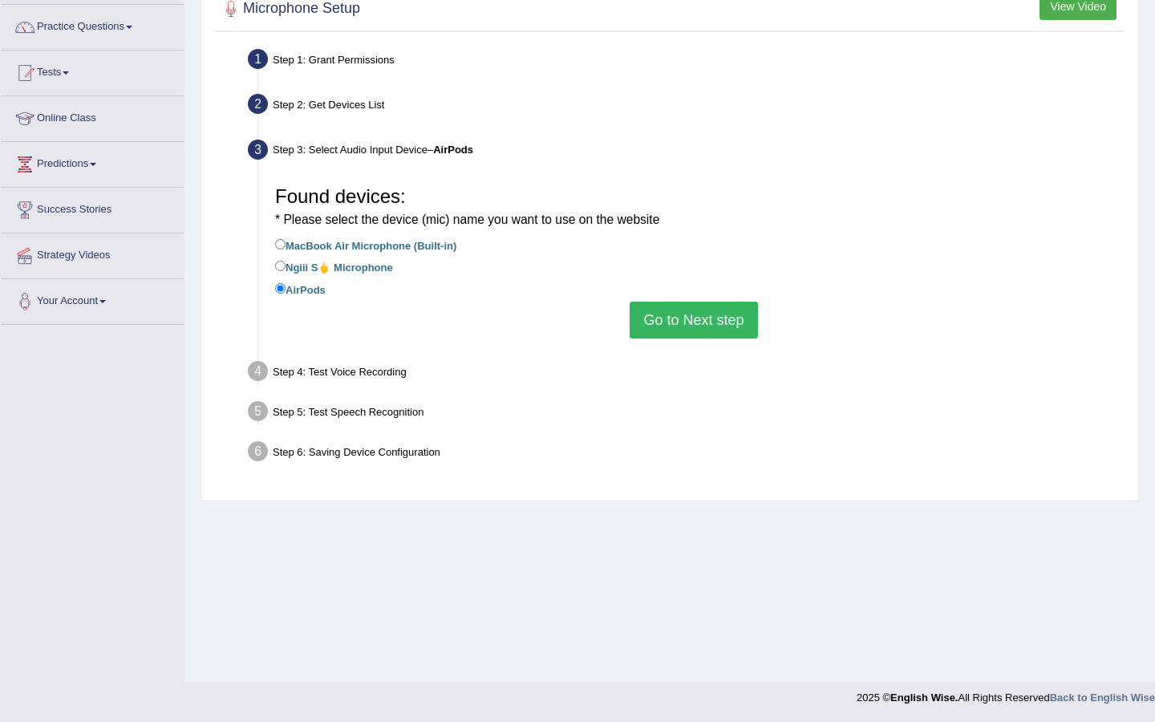
click at [694, 319] on button "Go to Next step" at bounding box center [694, 320] width 128 height 37
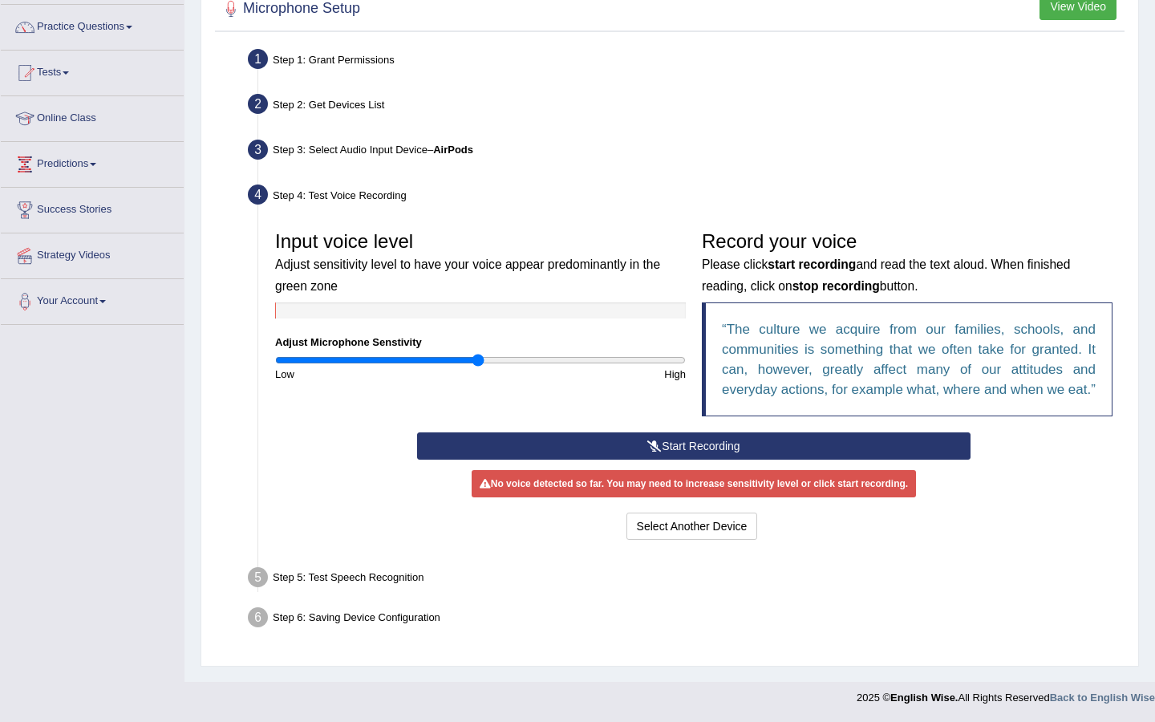
click at [700, 432] on div "Record your voice Please click start recording and read the text aloud. When fi…" at bounding box center [907, 327] width 427 height 209
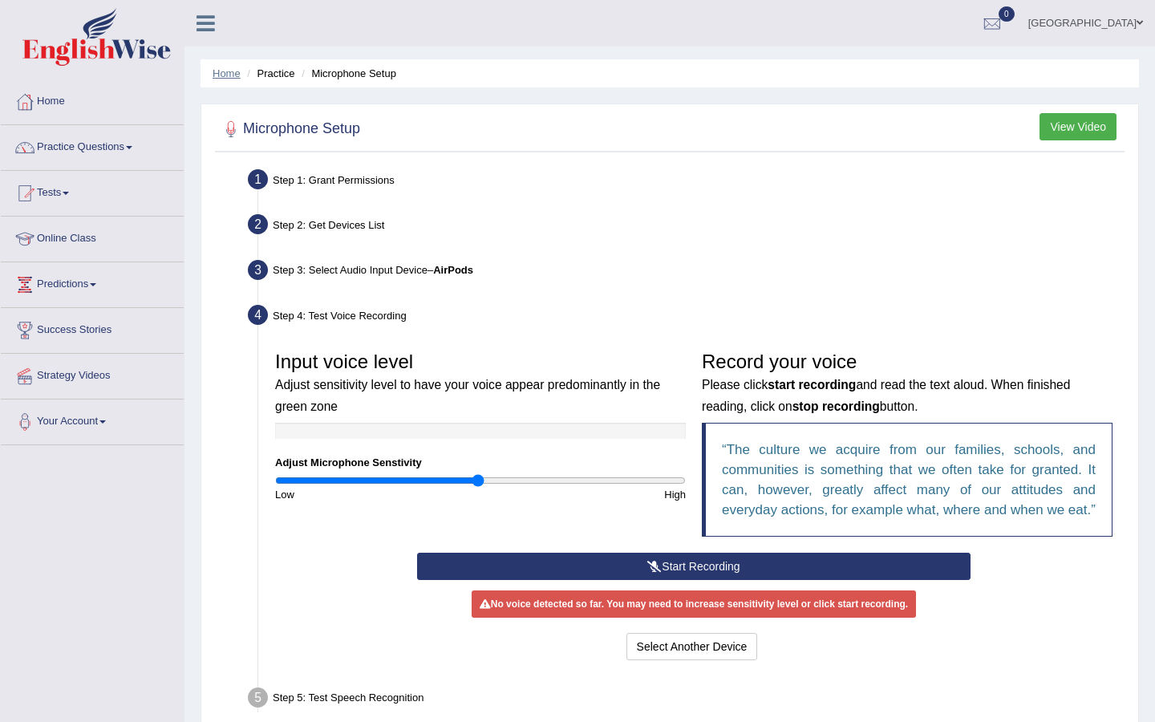
click at [225, 76] on link "Home" at bounding box center [227, 73] width 28 height 12
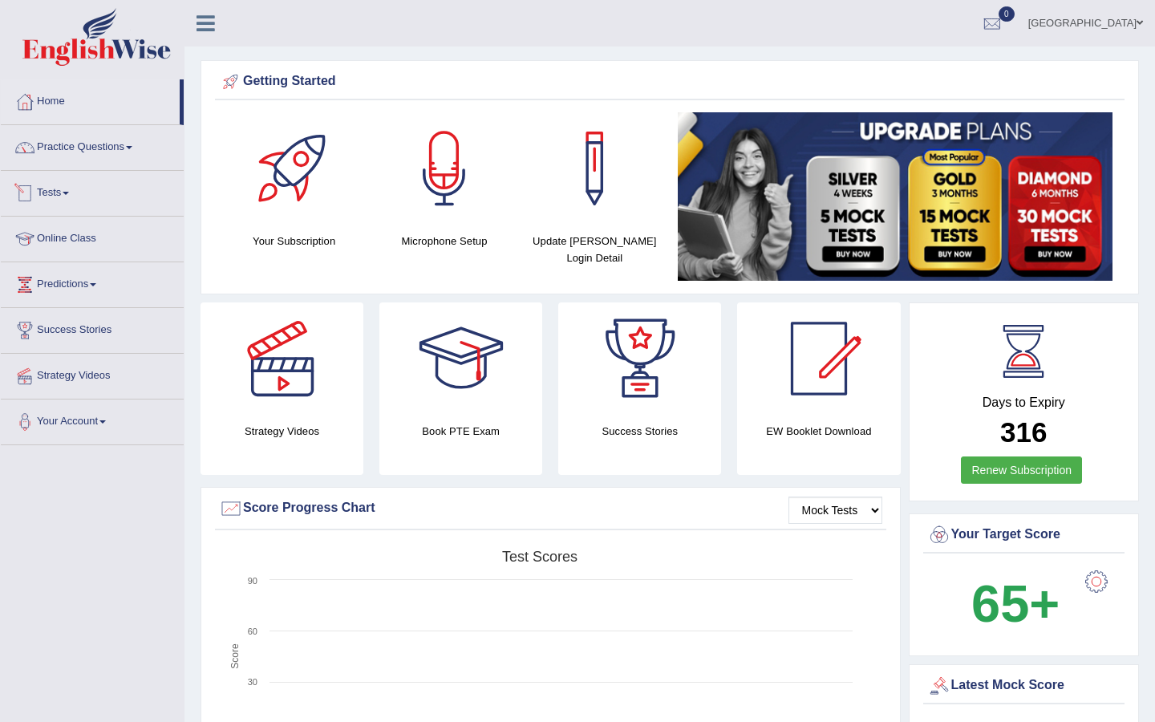
click at [84, 187] on link "Tests" at bounding box center [92, 191] width 183 height 40
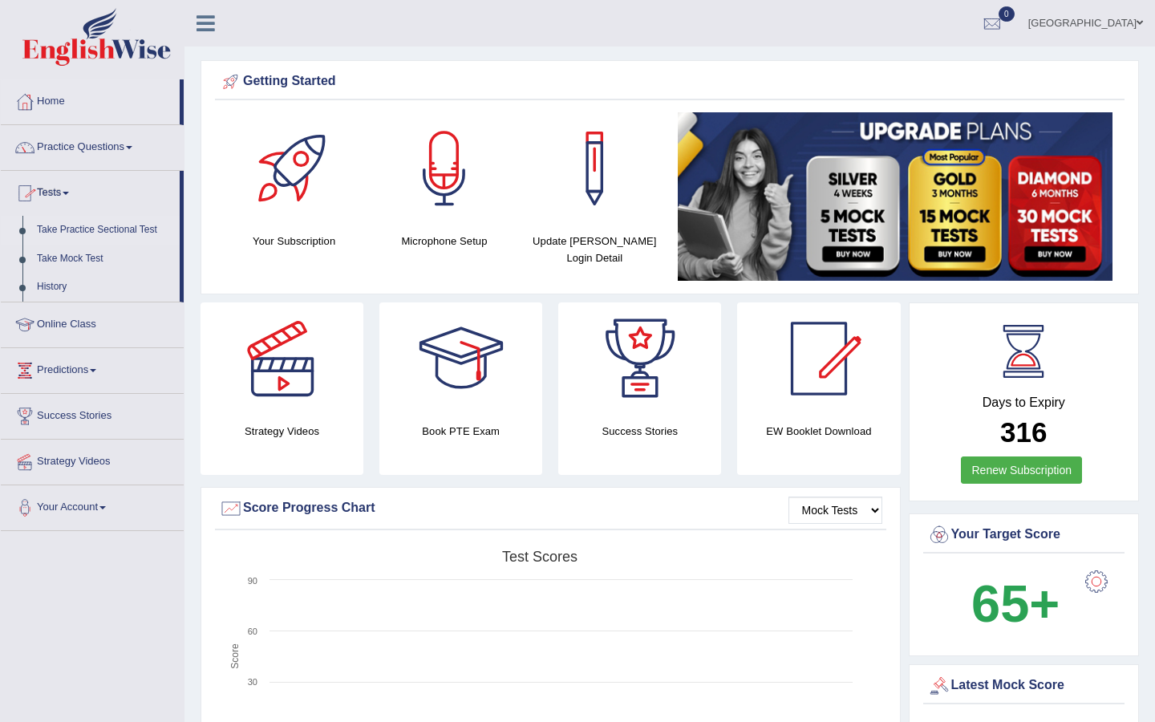
click at [96, 231] on link "Take Practice Sectional Test" at bounding box center [105, 230] width 150 height 29
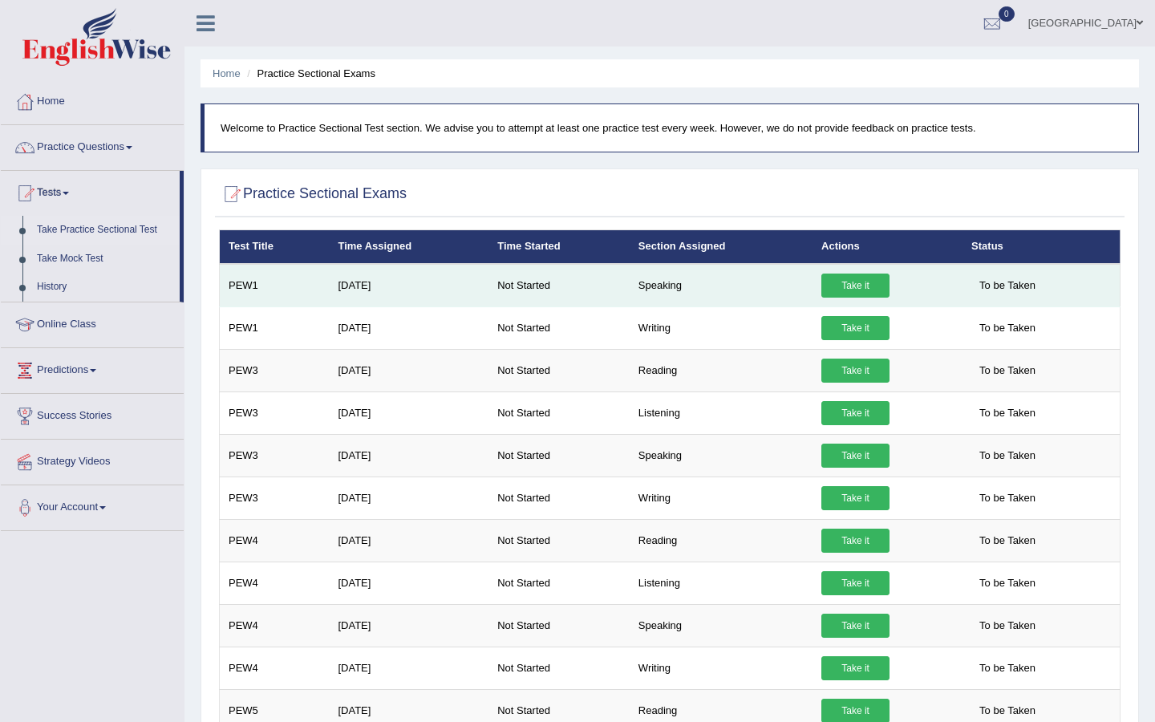
click at [862, 292] on link "Take it" at bounding box center [855, 285] width 68 height 24
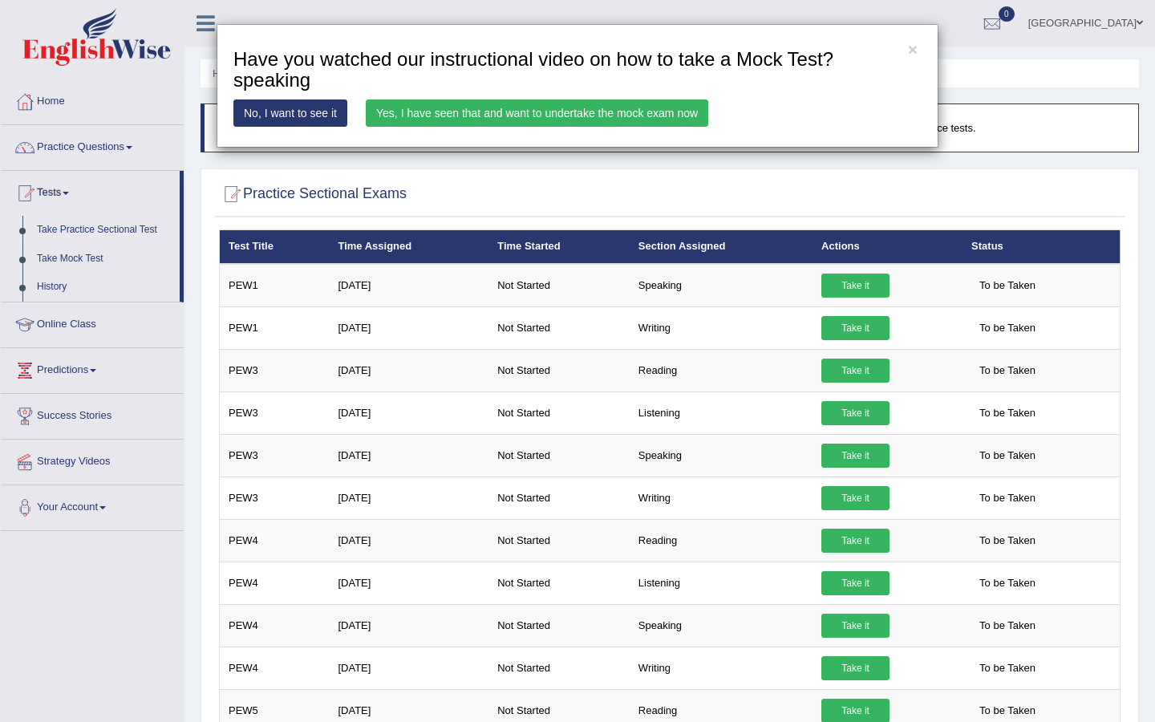
click at [318, 115] on link "No, I want to see it" at bounding box center [290, 112] width 114 height 27
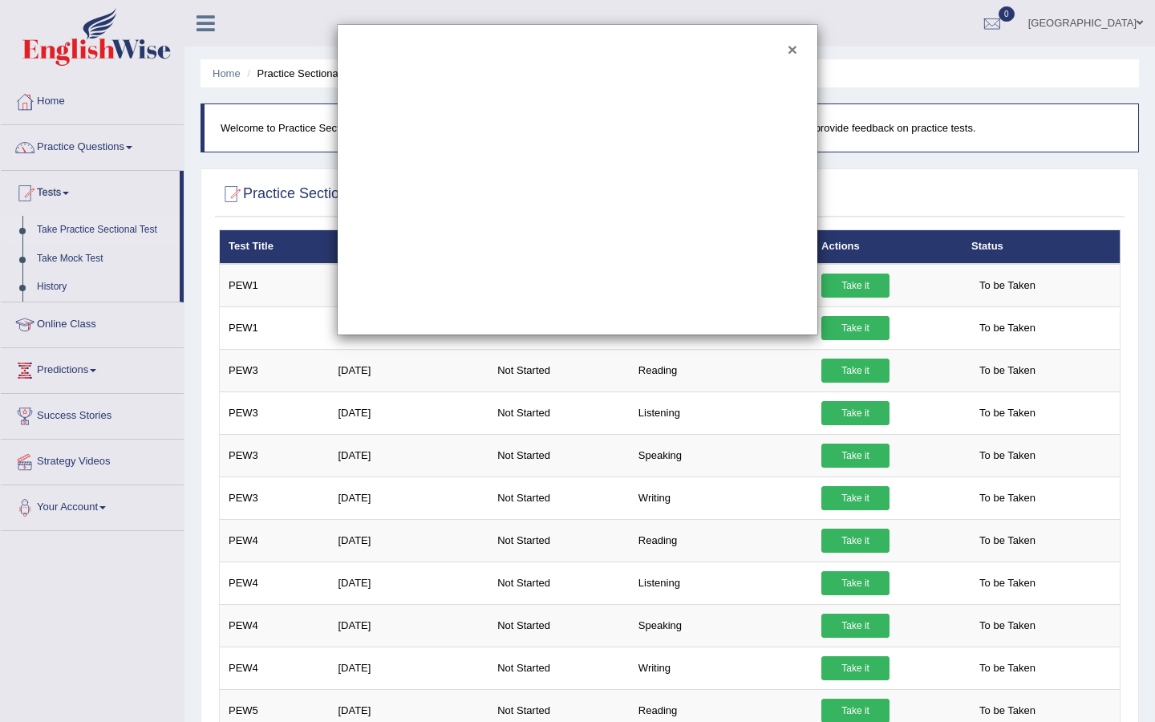
click at [793, 50] on button "×" at bounding box center [793, 49] width 10 height 17
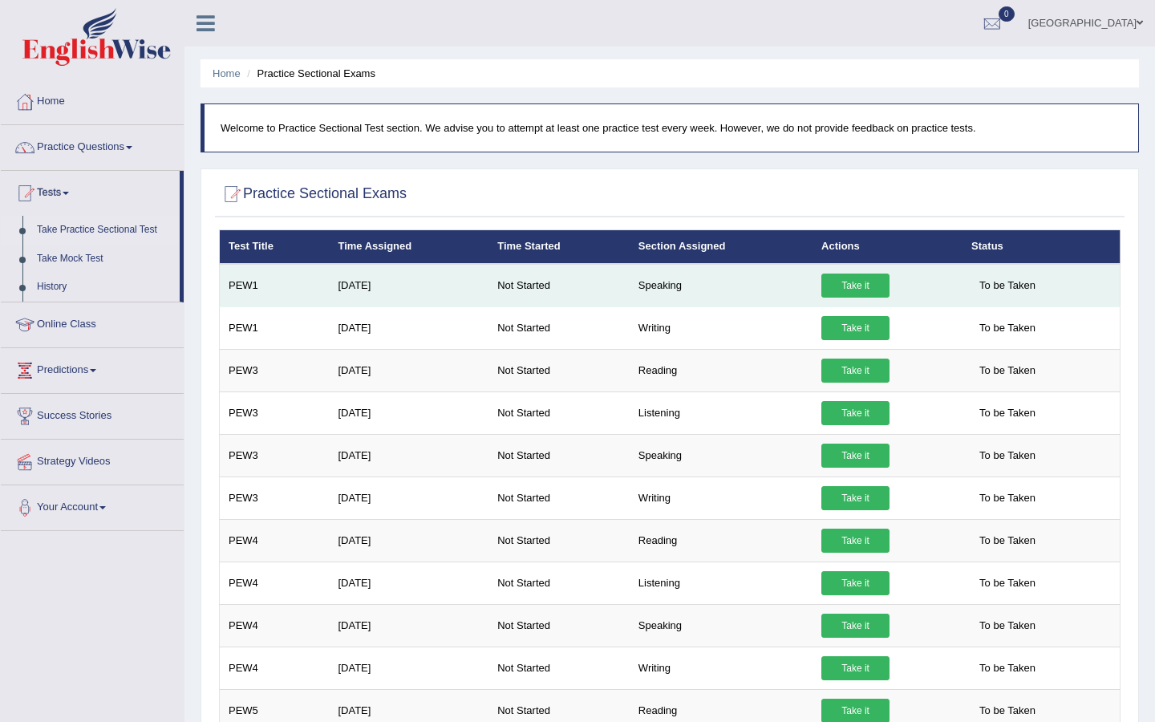
click at [844, 285] on link "Take it" at bounding box center [855, 285] width 68 height 24
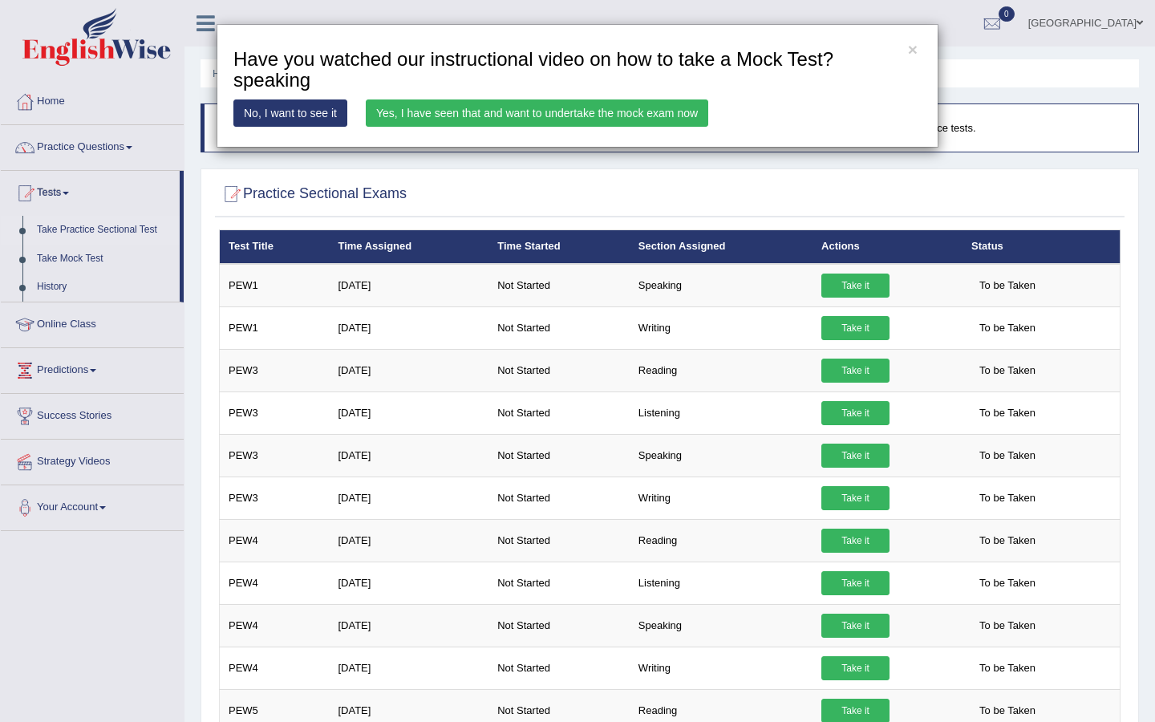
click at [546, 108] on link "Yes, I have seen that and want to undertake the mock exam now" at bounding box center [537, 112] width 342 height 27
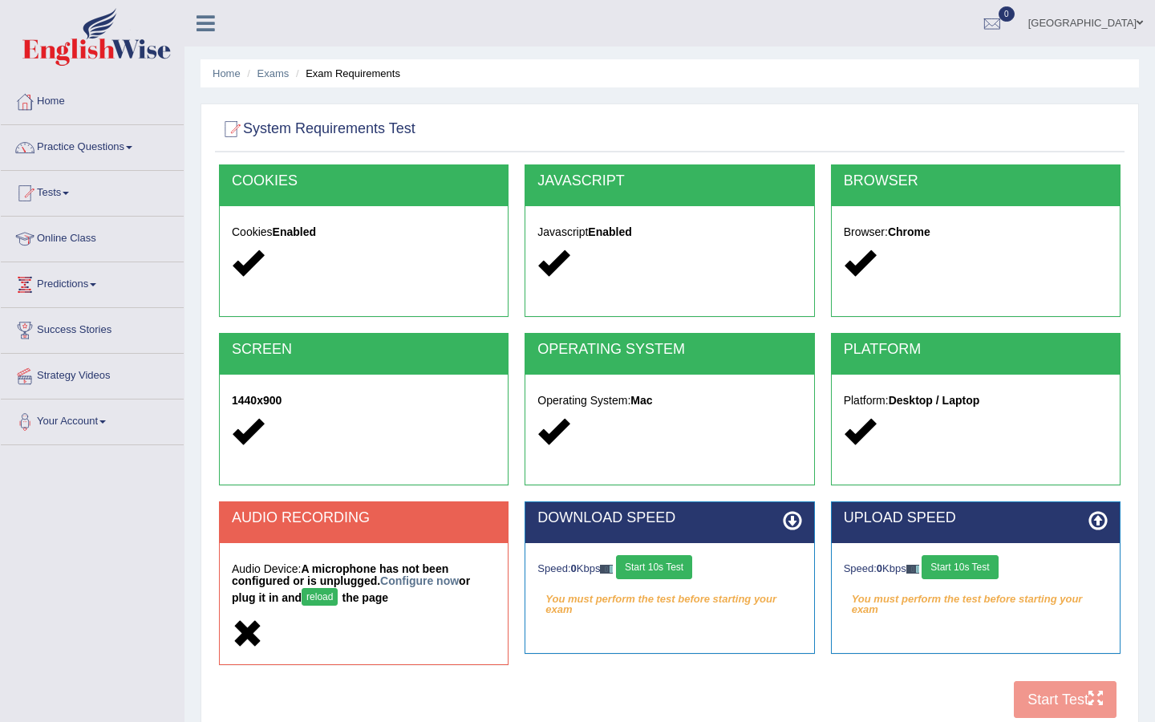
scroll to position [120, 0]
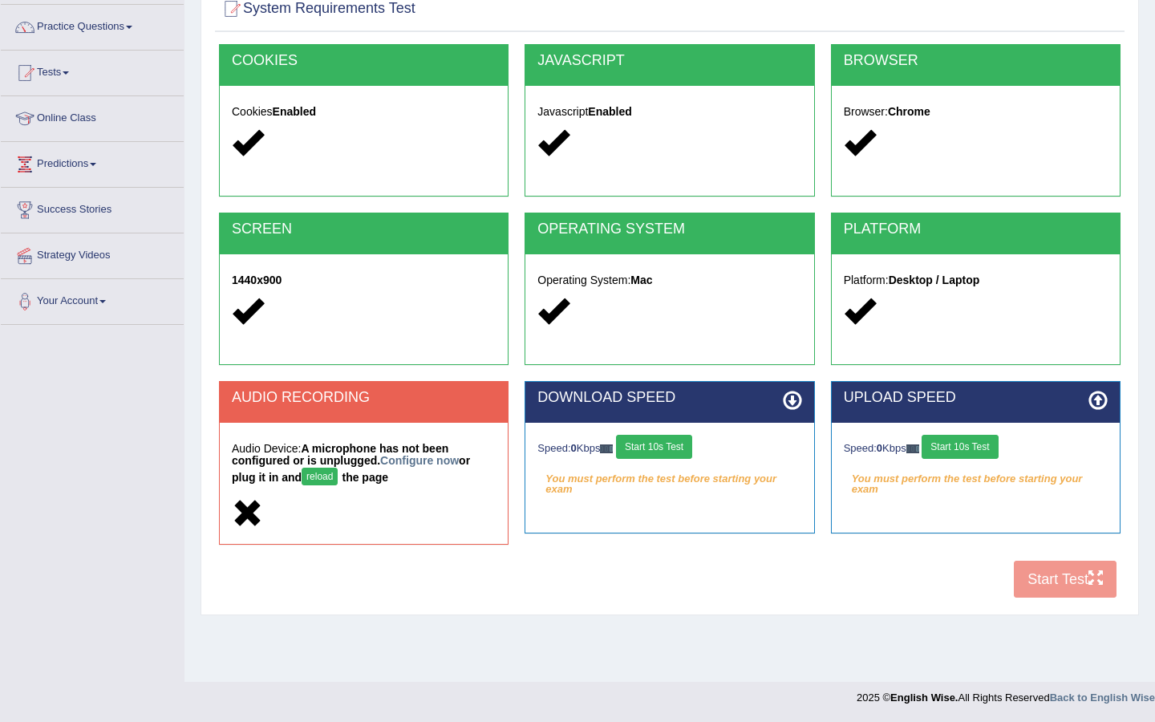
click at [672, 446] on button "Start 10s Test" at bounding box center [654, 447] width 76 height 24
click at [950, 436] on div "Speed: 0 Kbps Start 10s Test" at bounding box center [976, 449] width 264 height 28
click at [950, 442] on div "Speed: 0 Kbps Start 10s Test" at bounding box center [976, 449] width 264 height 28
click at [700, 447] on button "Start 10s Test" at bounding box center [672, 447] width 76 height 24
click at [965, 445] on button "Start 10s Test" at bounding box center [960, 447] width 76 height 24
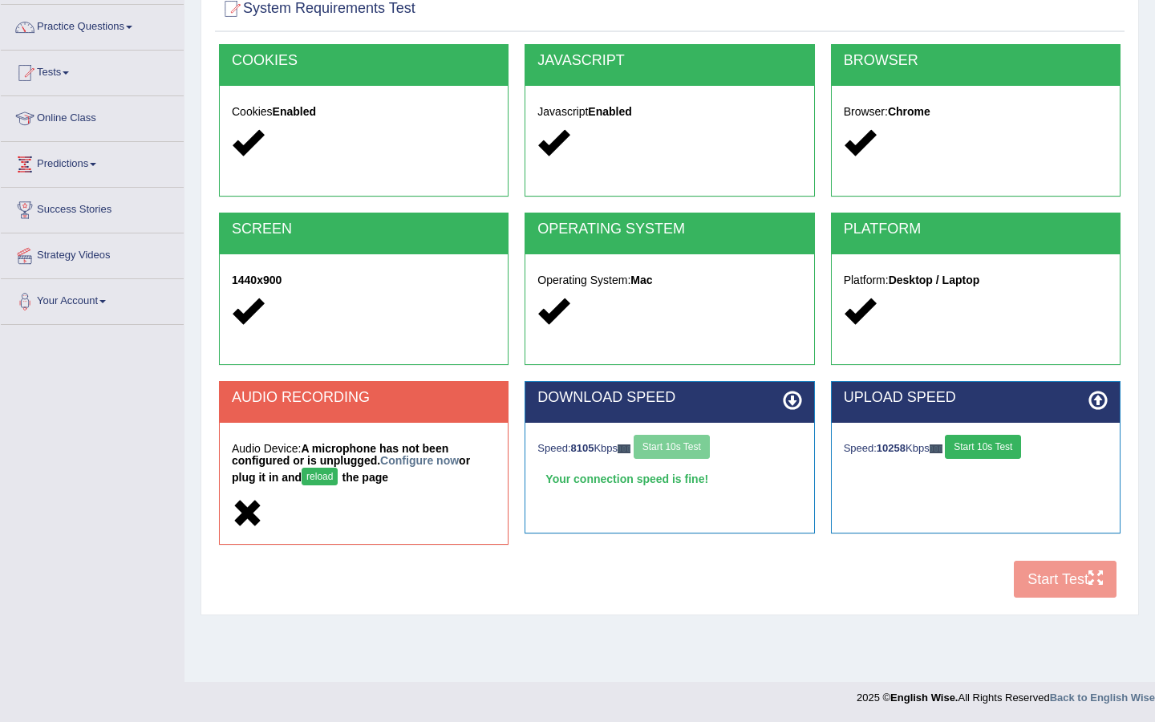
click at [965, 445] on button "Start 10s Test" at bounding box center [983, 447] width 76 height 24
click at [965, 445] on button "Start 10s Test" at bounding box center [977, 447] width 76 height 24
click at [324, 490] on div "Audio Device: A microphone has not been configured or is unplugged. Configure n…" at bounding box center [364, 483] width 288 height 121
click at [400, 463] on link "Configure now" at bounding box center [419, 460] width 79 height 13
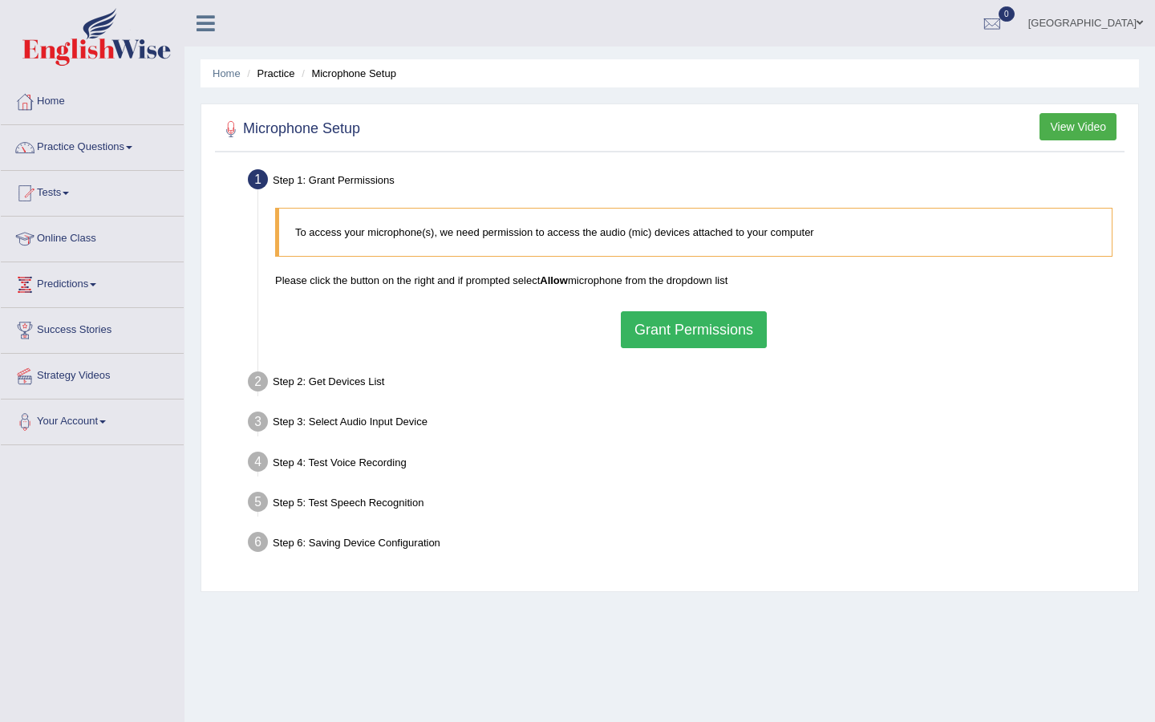
click at [1061, 130] on button "View Video" at bounding box center [1077, 126] width 77 height 27
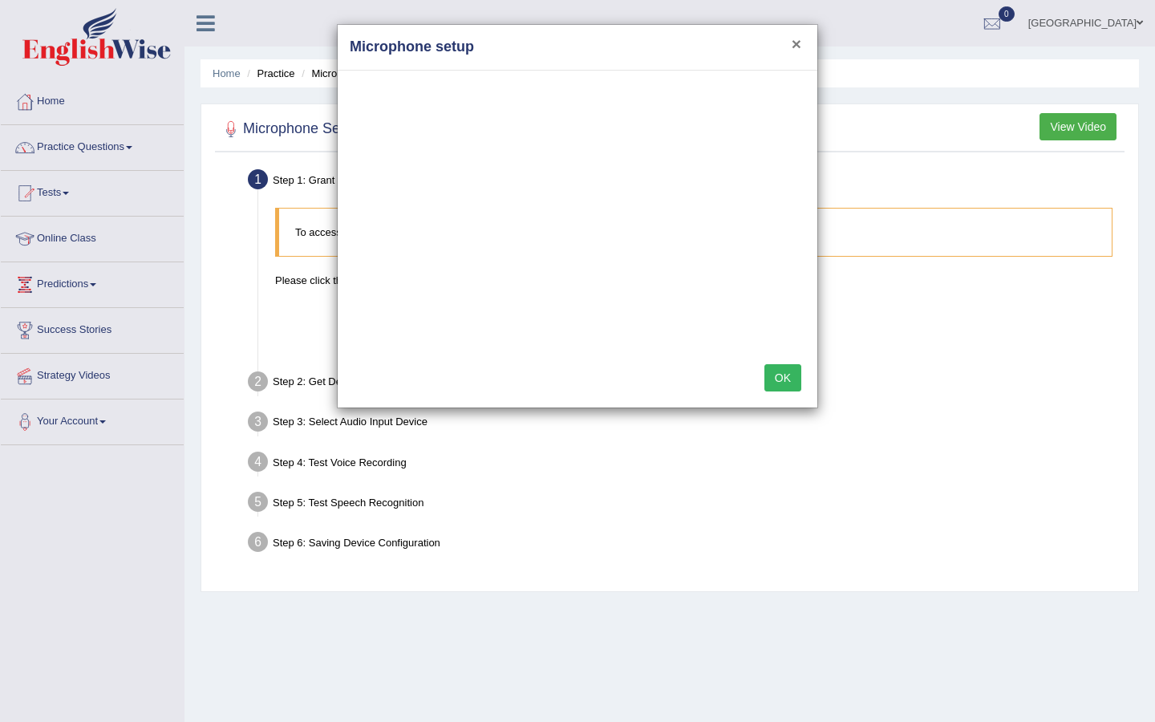
click at [796, 42] on button "×" at bounding box center [797, 43] width 10 height 17
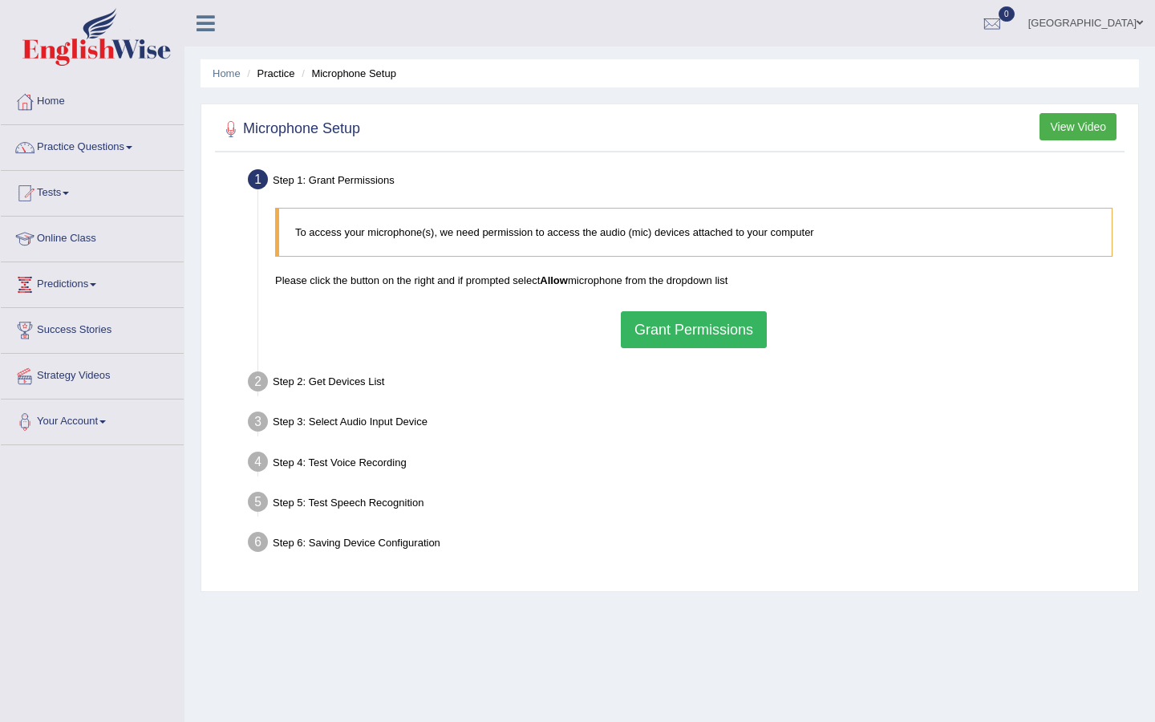
click at [682, 328] on button "Grant Permissions" at bounding box center [694, 329] width 146 height 37
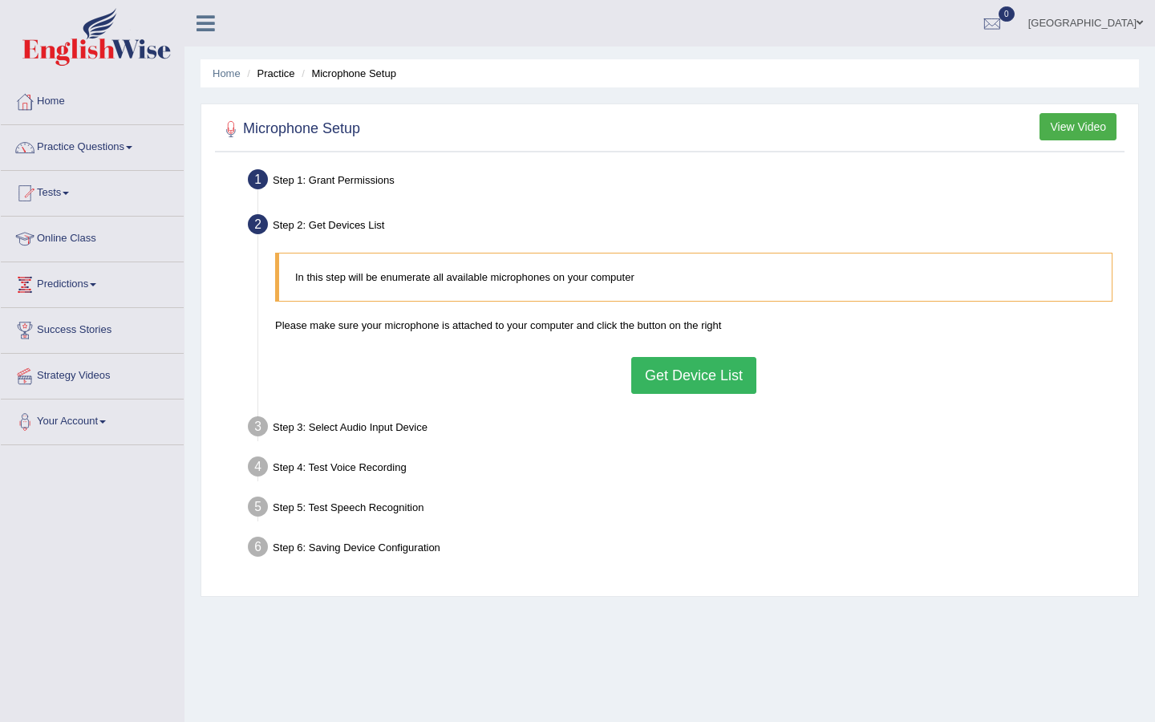
click at [660, 391] on button "Get Device List" at bounding box center [693, 375] width 125 height 37
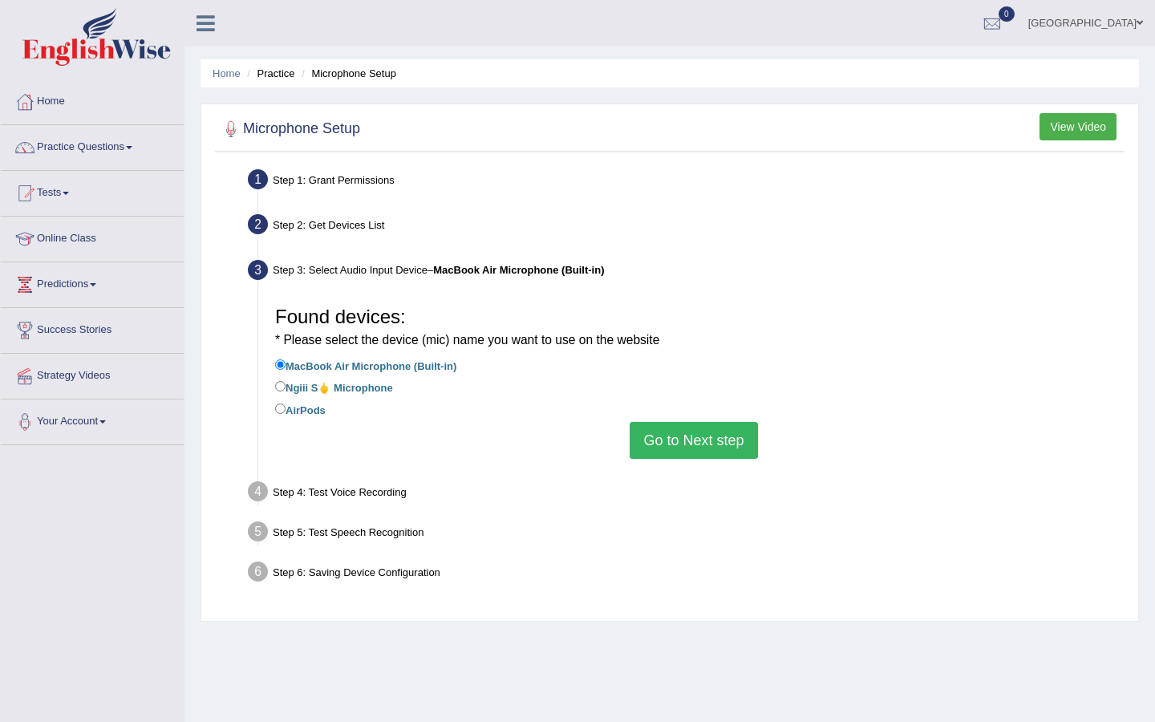
click at [647, 432] on button "Go to Next step" at bounding box center [694, 440] width 128 height 37
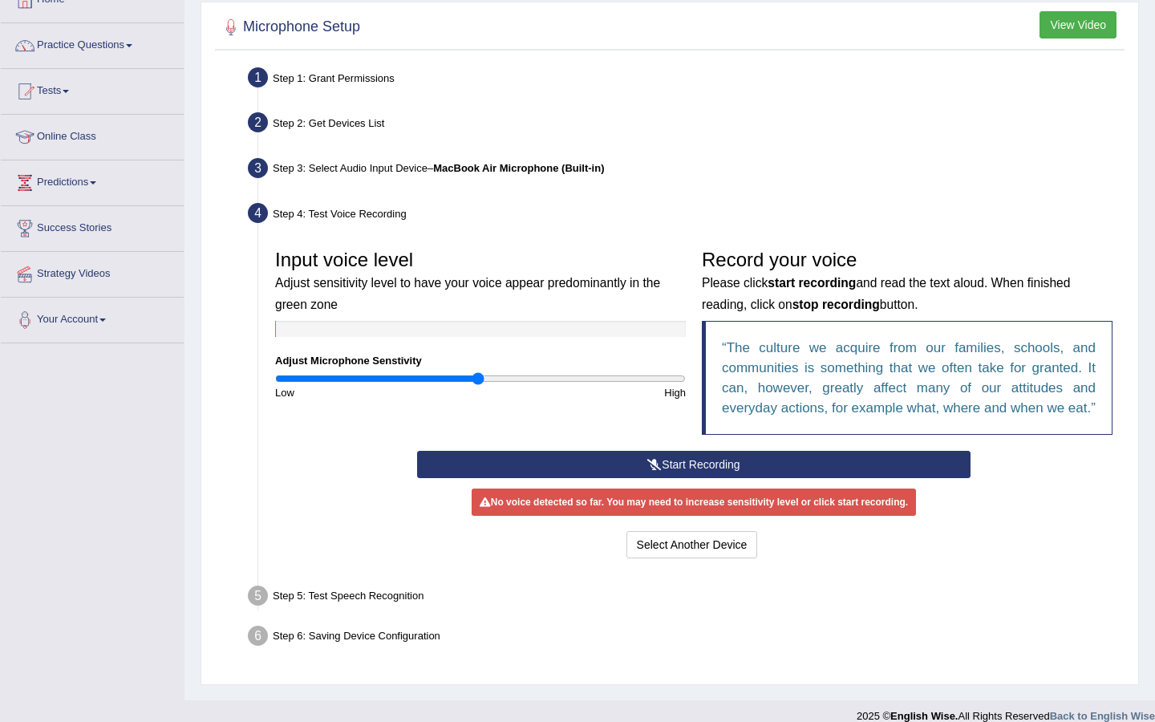
scroll to position [137, 0]
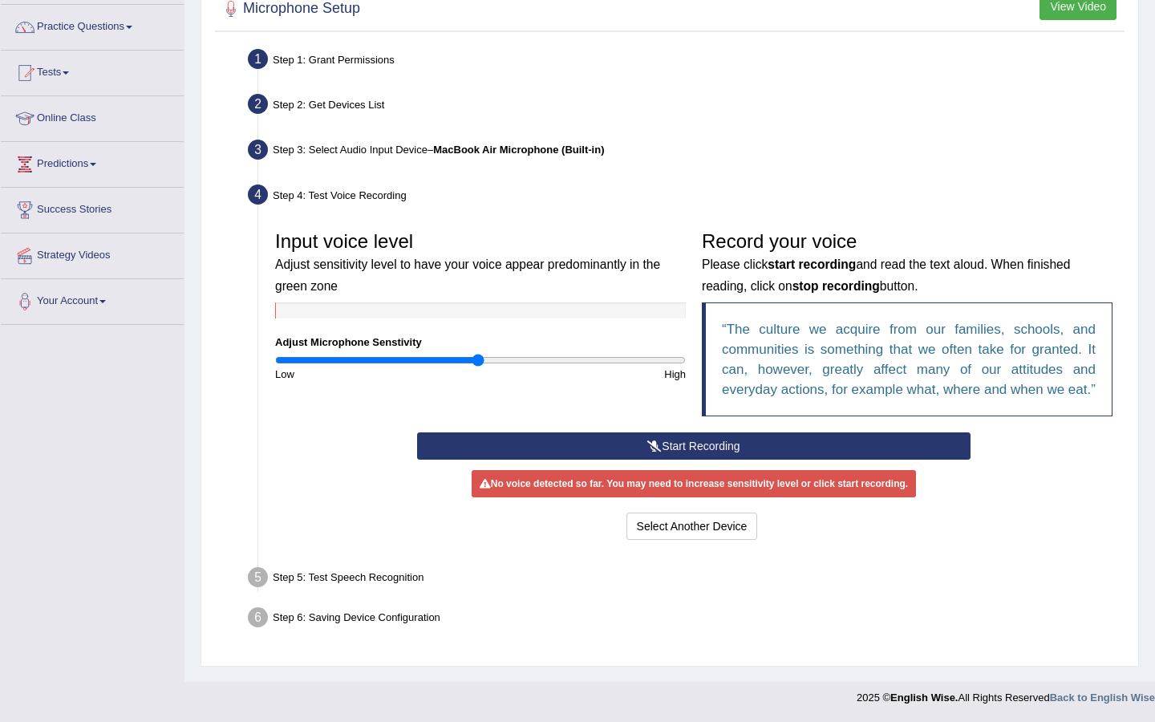
click at [647, 448] on icon at bounding box center [654, 445] width 14 height 11
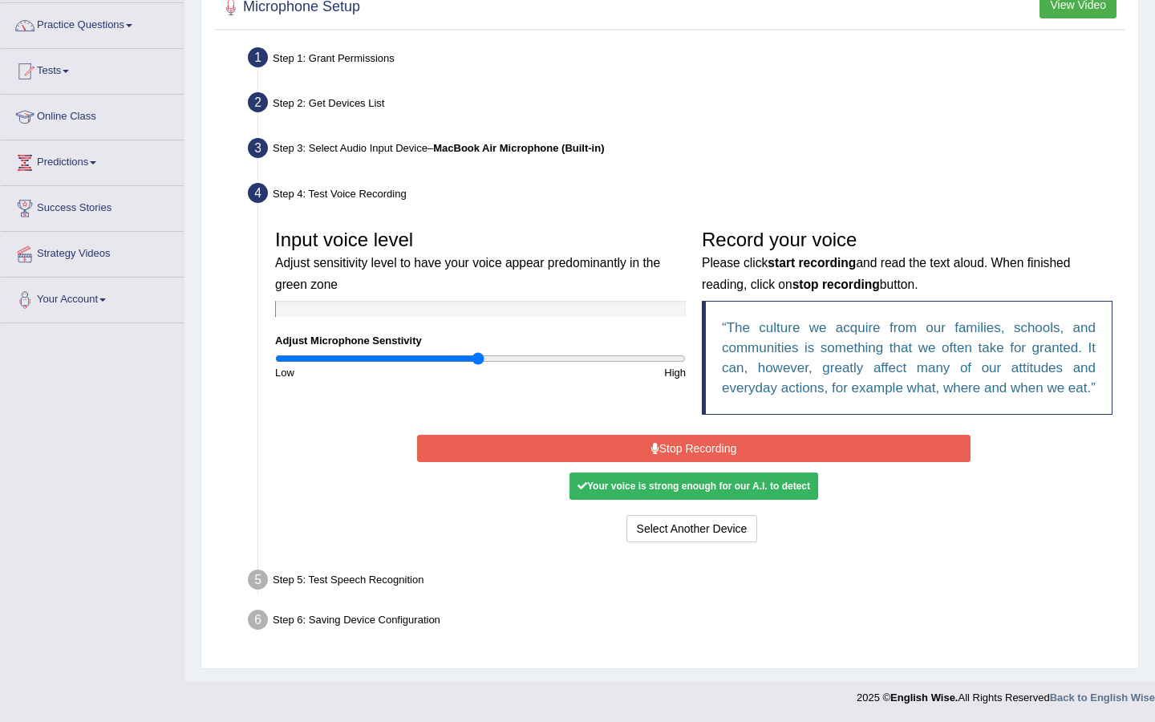
click at [646, 448] on button "Stop Recording" at bounding box center [693, 448] width 553 height 27
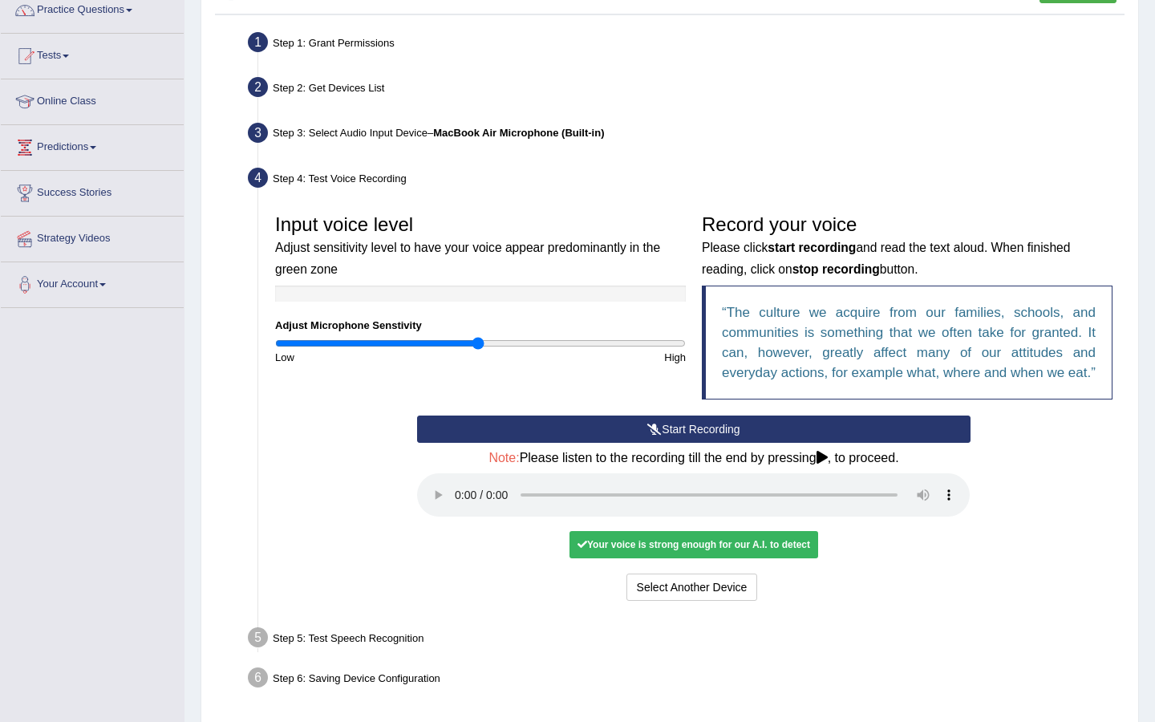
click at [893, 602] on div "Select Another Device Voice is ok. Go to Next step" at bounding box center [693, 588] width 553 height 31
click at [727, 542] on div "Start Recording Stop Recording Note: Please listen to the recording till the en…" at bounding box center [693, 509] width 569 height 189
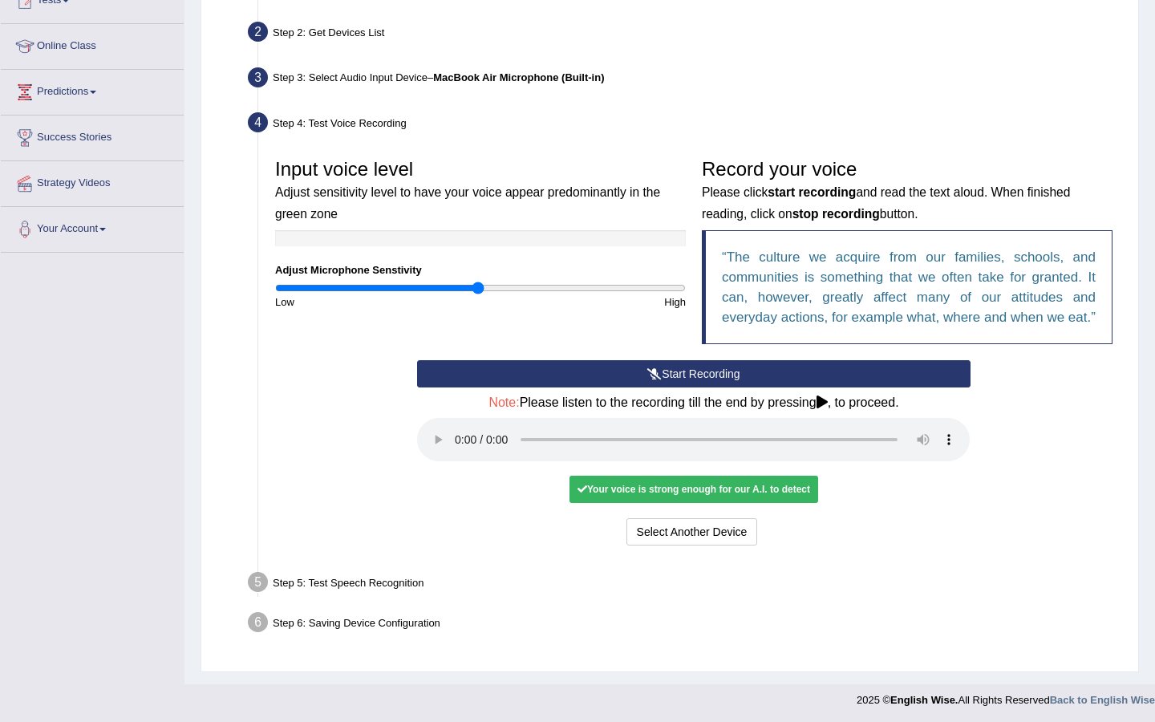
scroll to position [215, 0]
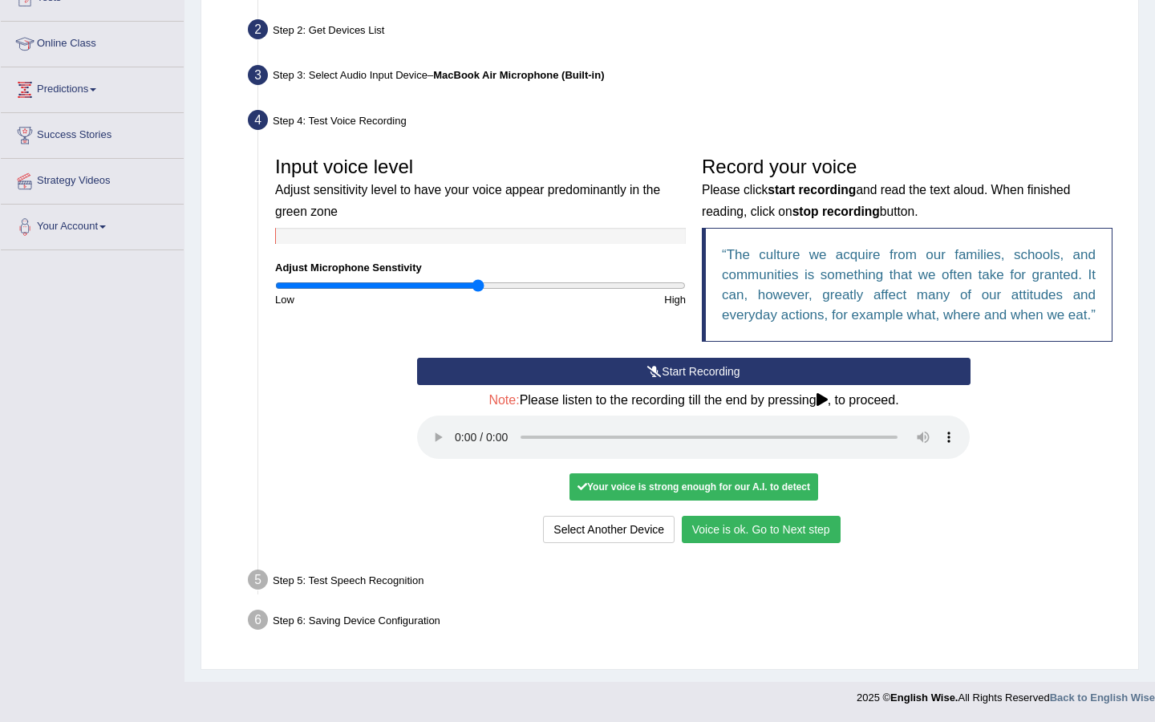
click at [342, 571] on div "Step 5: Test Speech Recognition" at bounding box center [686, 582] width 890 height 35
click at [342, 578] on div "Step 5: Test Speech Recognition" at bounding box center [686, 582] width 890 height 35
click at [751, 529] on button "Voice is ok. Go to Next step" at bounding box center [761, 529] width 159 height 27
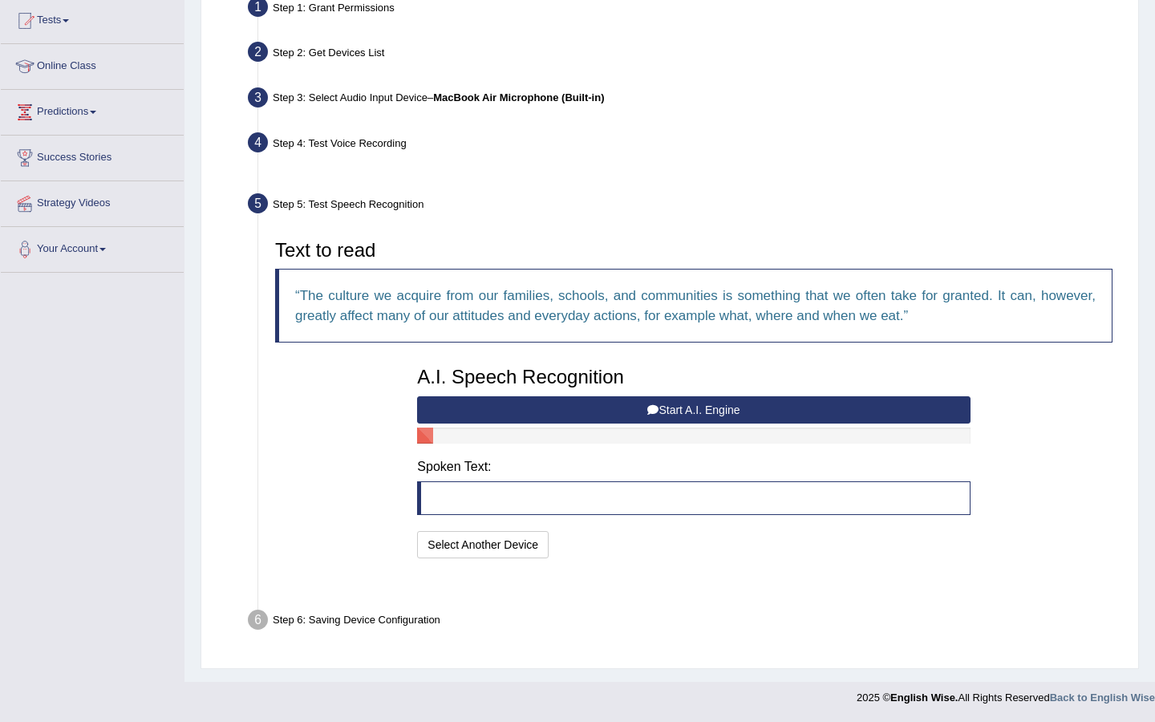
scroll to position [132, 0]
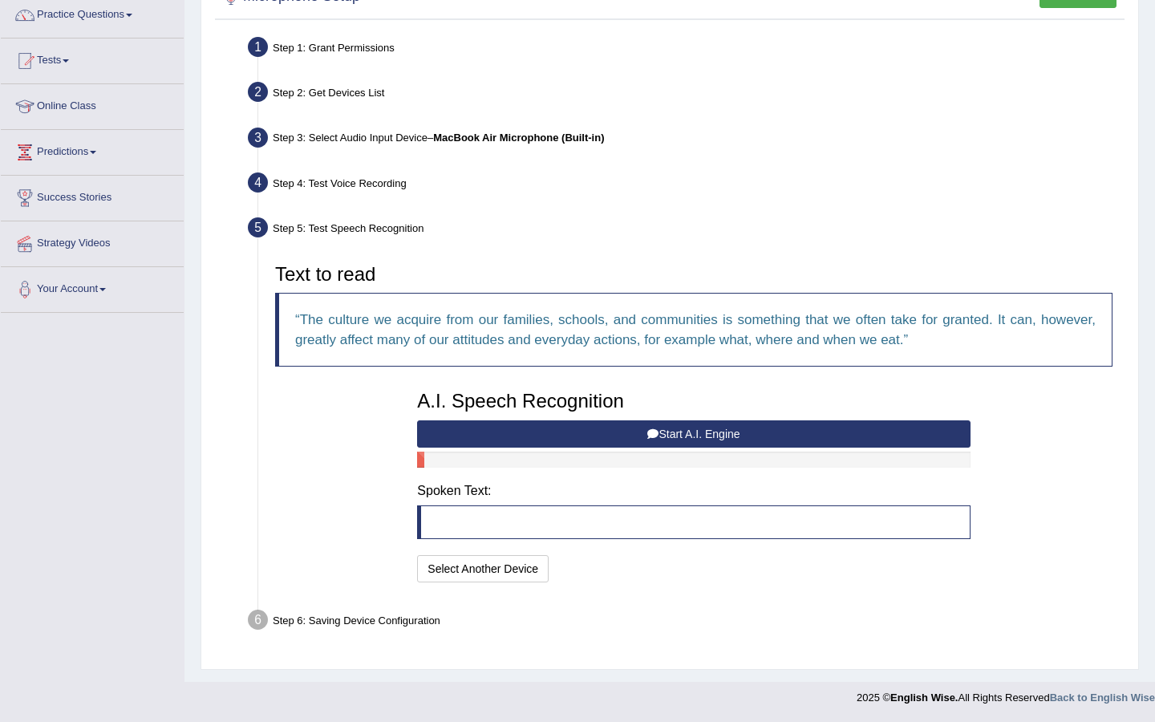
click at [682, 427] on button "Start A.I. Engine" at bounding box center [693, 433] width 553 height 27
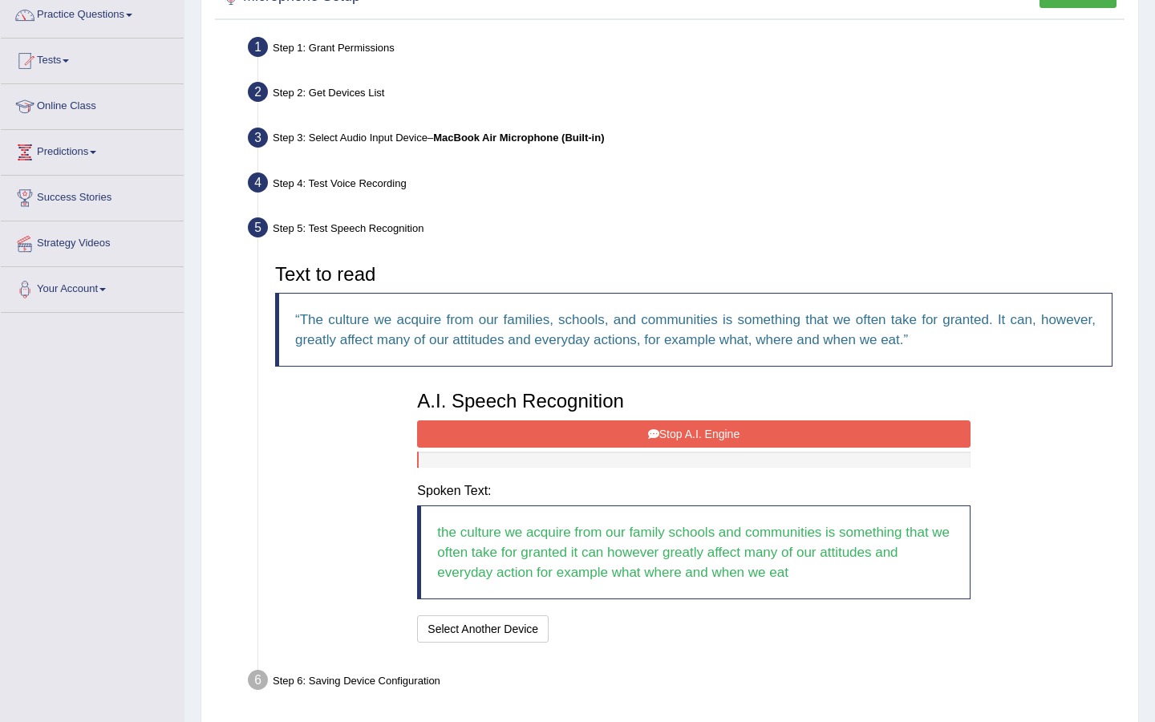
click at [710, 437] on button "Stop A.I. Engine" at bounding box center [693, 433] width 553 height 27
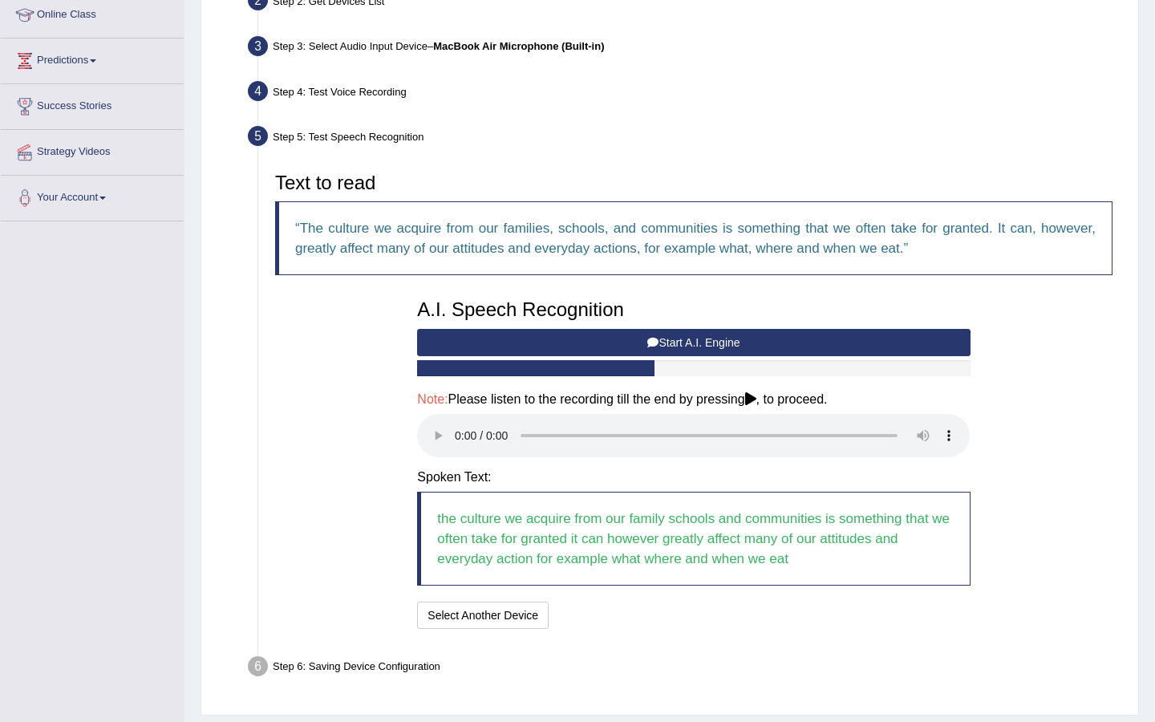
scroll to position [269, 0]
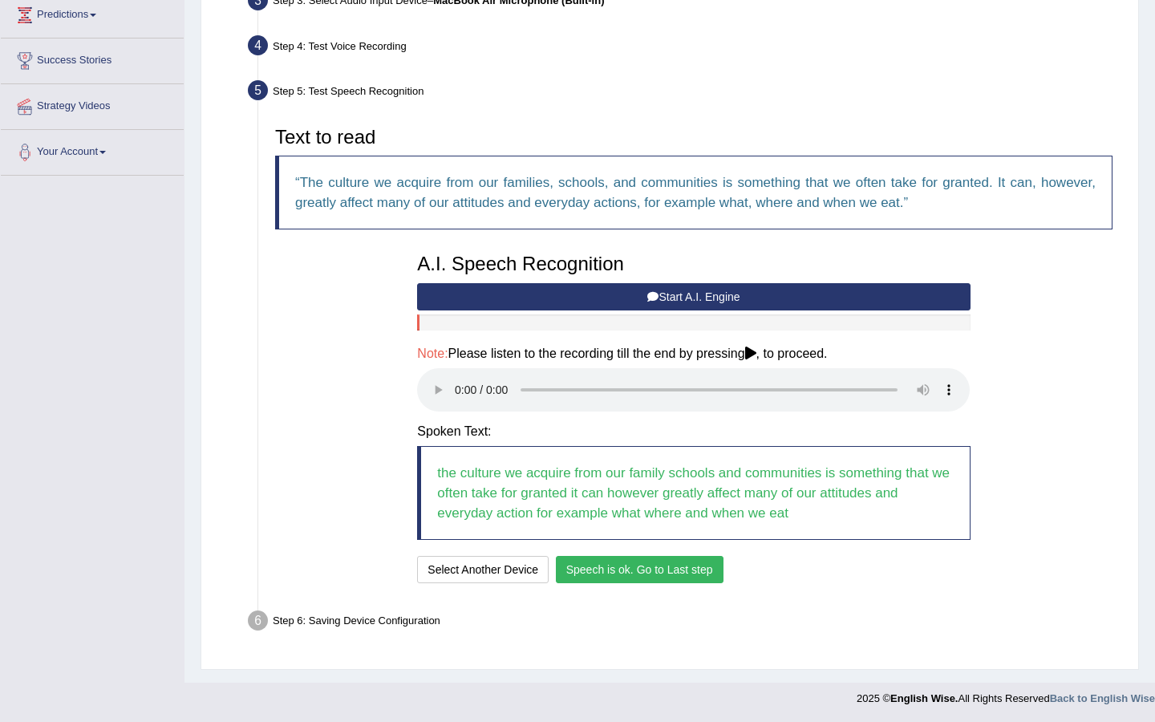
click at [626, 573] on button "Speech is ok. Go to Last step" at bounding box center [640, 569] width 168 height 27
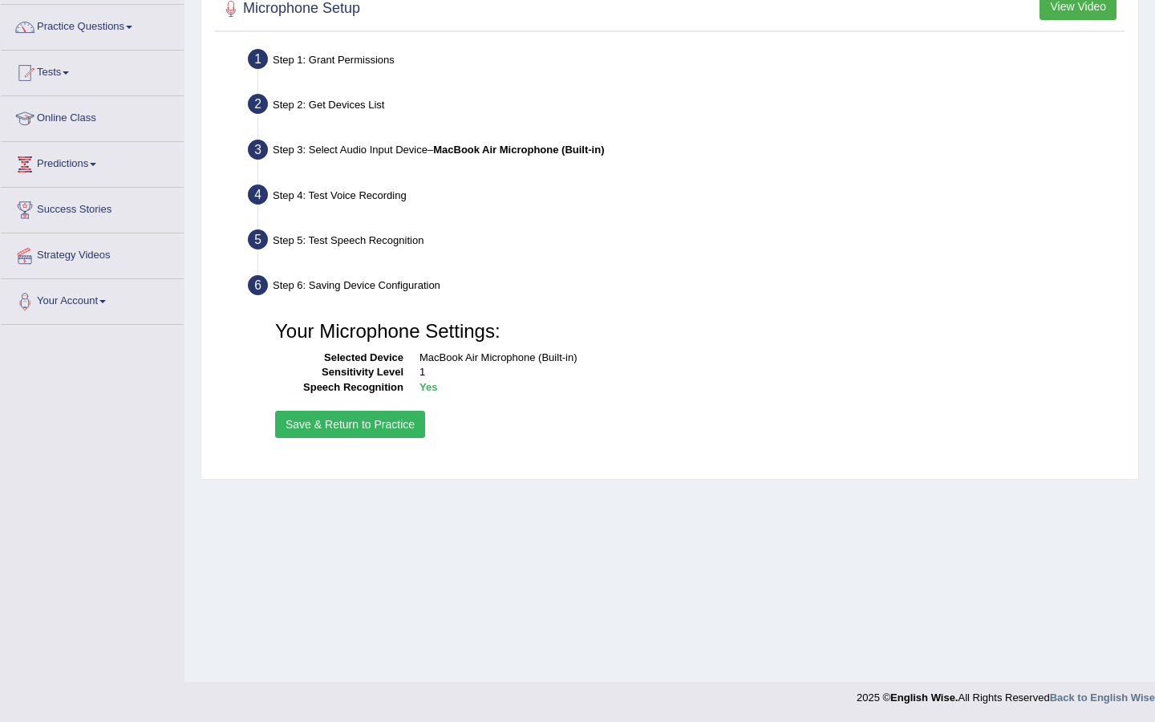
click at [379, 420] on button "Save & Return to Practice" at bounding box center [350, 424] width 150 height 27
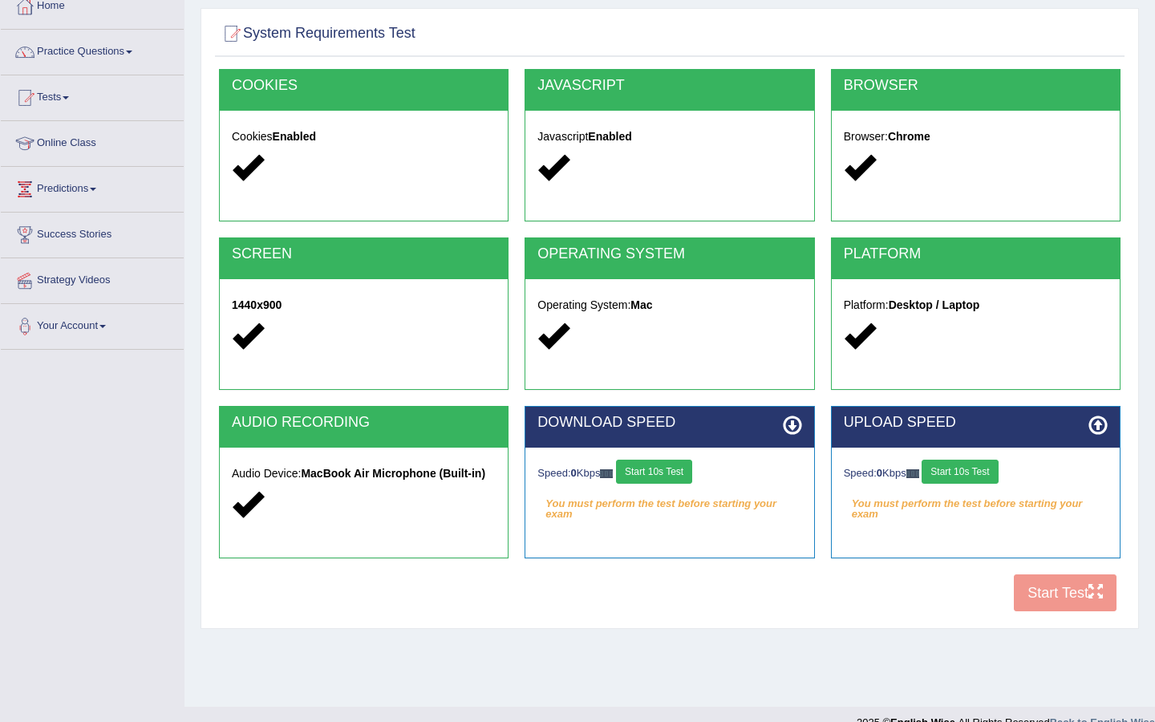
scroll to position [120, 0]
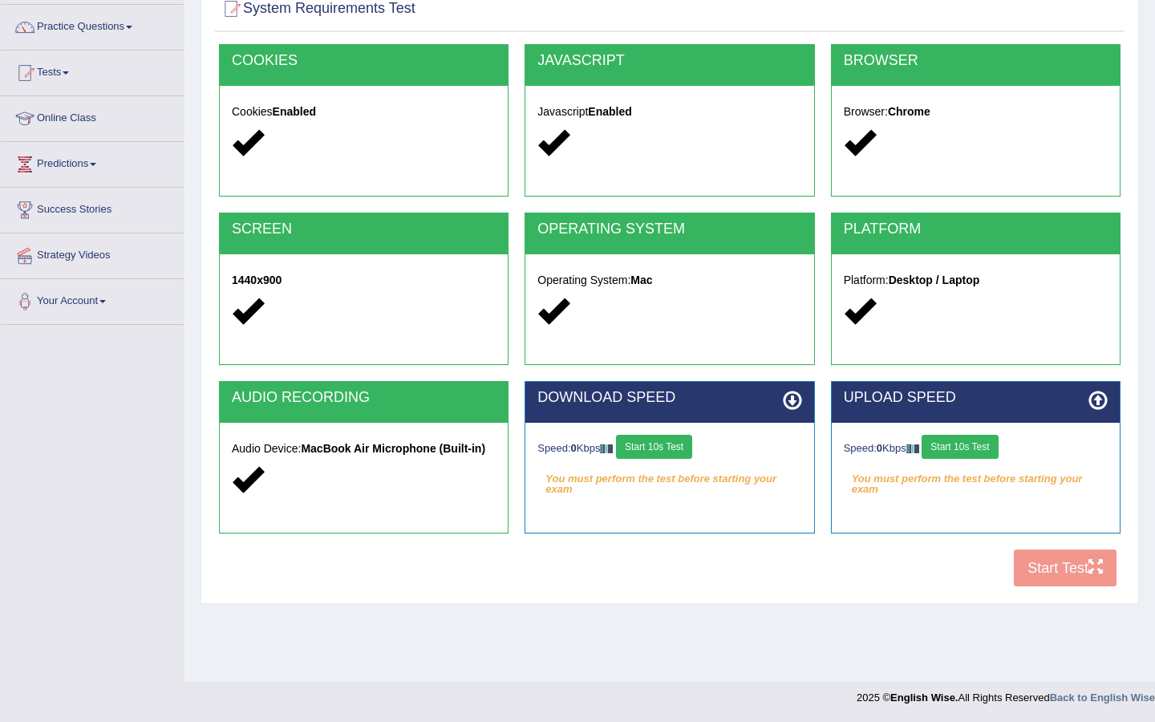
click at [642, 447] on button "Start 10s Test" at bounding box center [654, 447] width 76 height 24
click at [705, 444] on button "Start 10s Test" at bounding box center [672, 447] width 76 height 24
click at [991, 445] on div "Speed: 0 Kbps Start 10s Test" at bounding box center [976, 449] width 264 height 28
click at [991, 445] on button "Start 10s Test" at bounding box center [960, 447] width 76 height 24
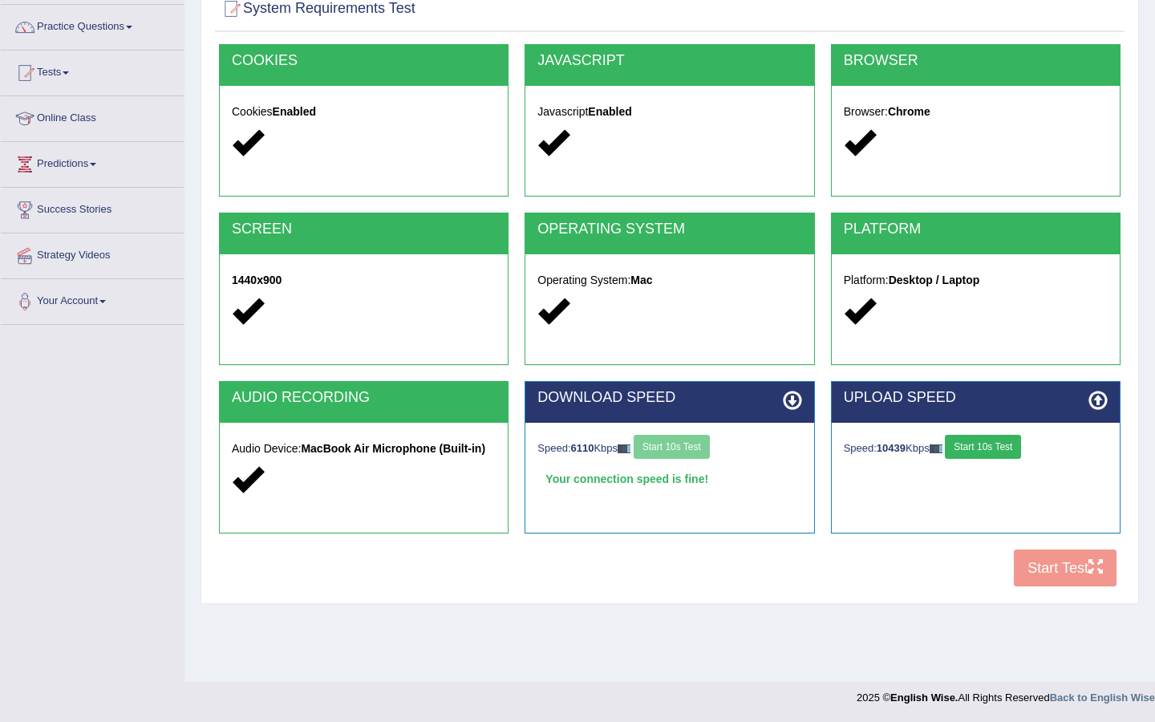
click at [991, 445] on button "Start 10s Test" at bounding box center [983, 447] width 76 height 24
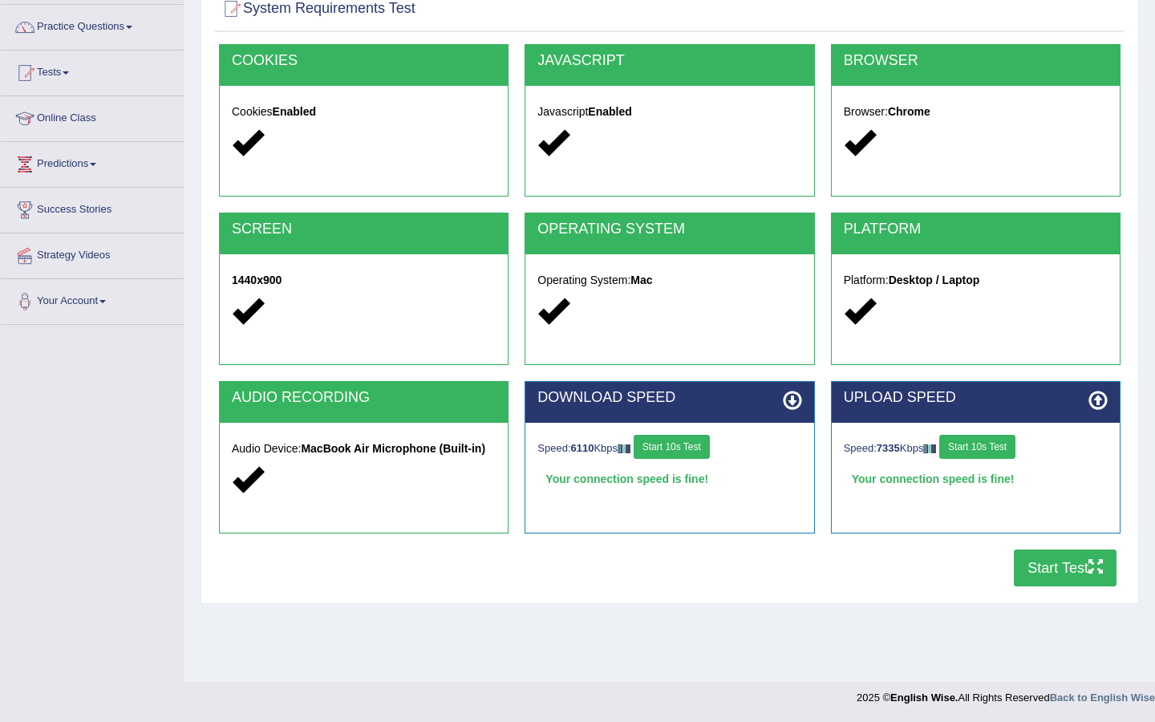
click at [1022, 565] on button "Start Test" at bounding box center [1065, 567] width 103 height 37
